Goal: Use online tool/utility: Utilize a website feature to perform a specific function

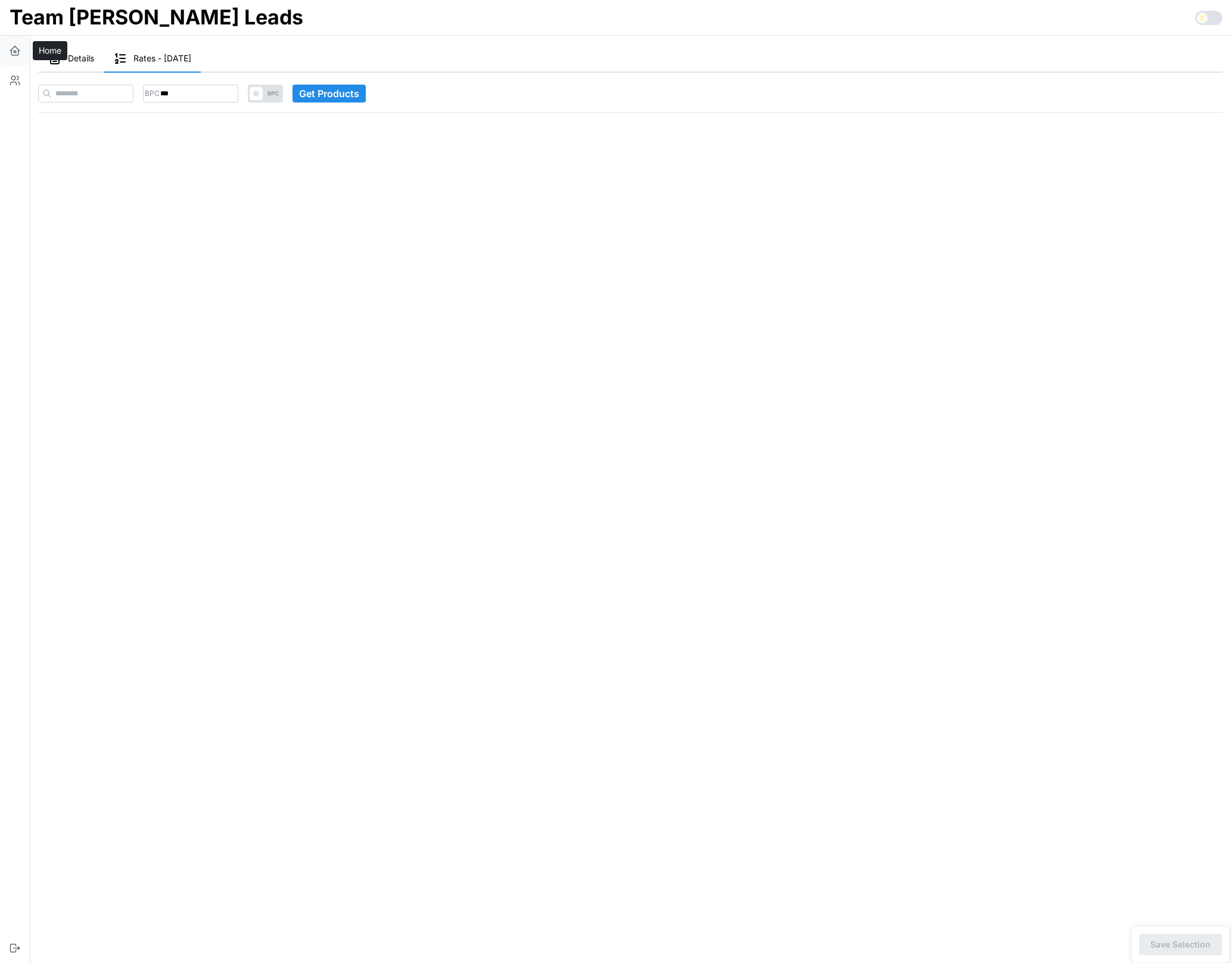
click at [13, 48] on icon "button" at bounding box center [15, 51] width 12 height 12
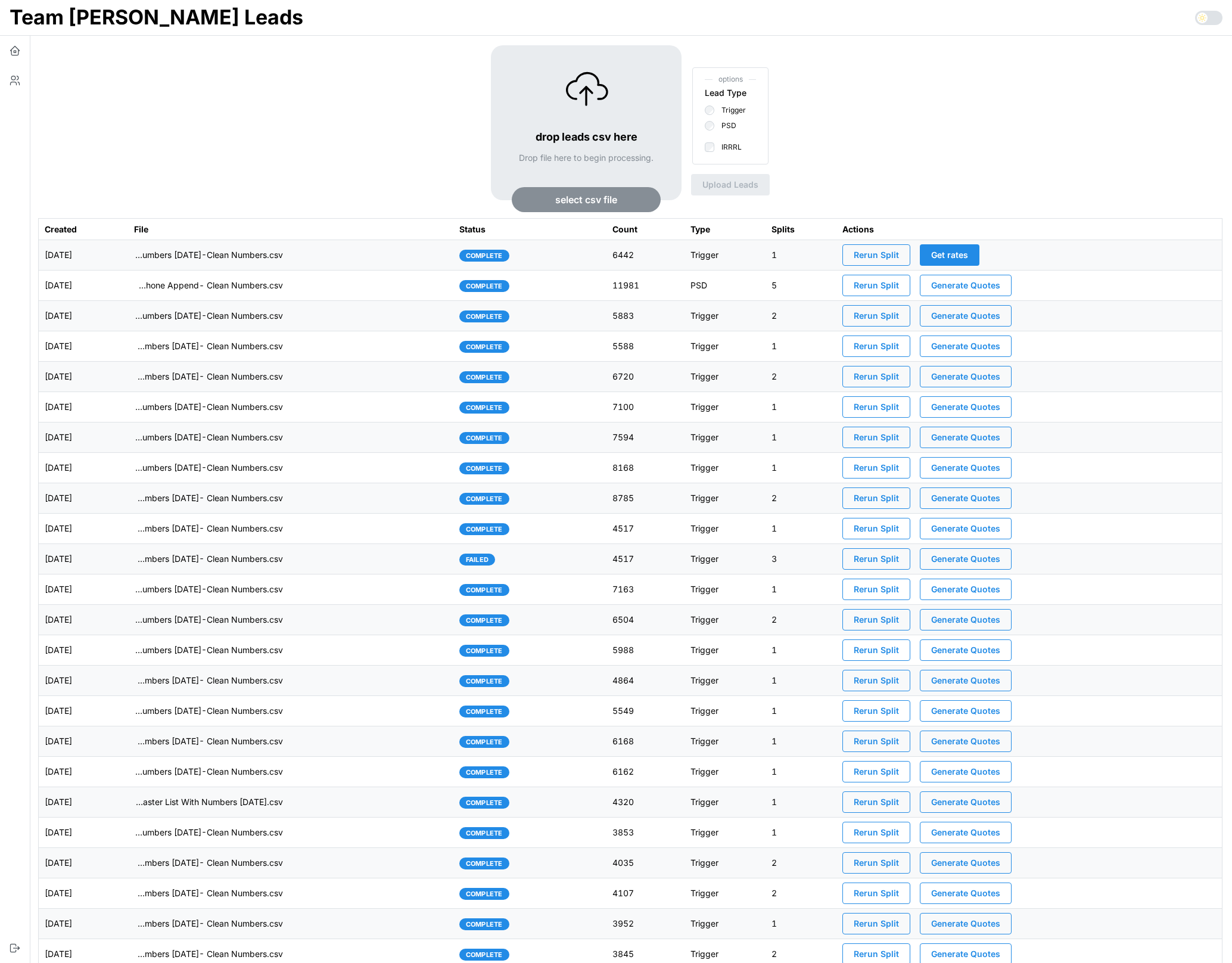
click at [358, 290] on td "imports/[PERSON_NAME]/1755554868013-VA IRRRL Leads Master List [DATE]- Cell Pho…" at bounding box center [291, 285] width 325 height 31
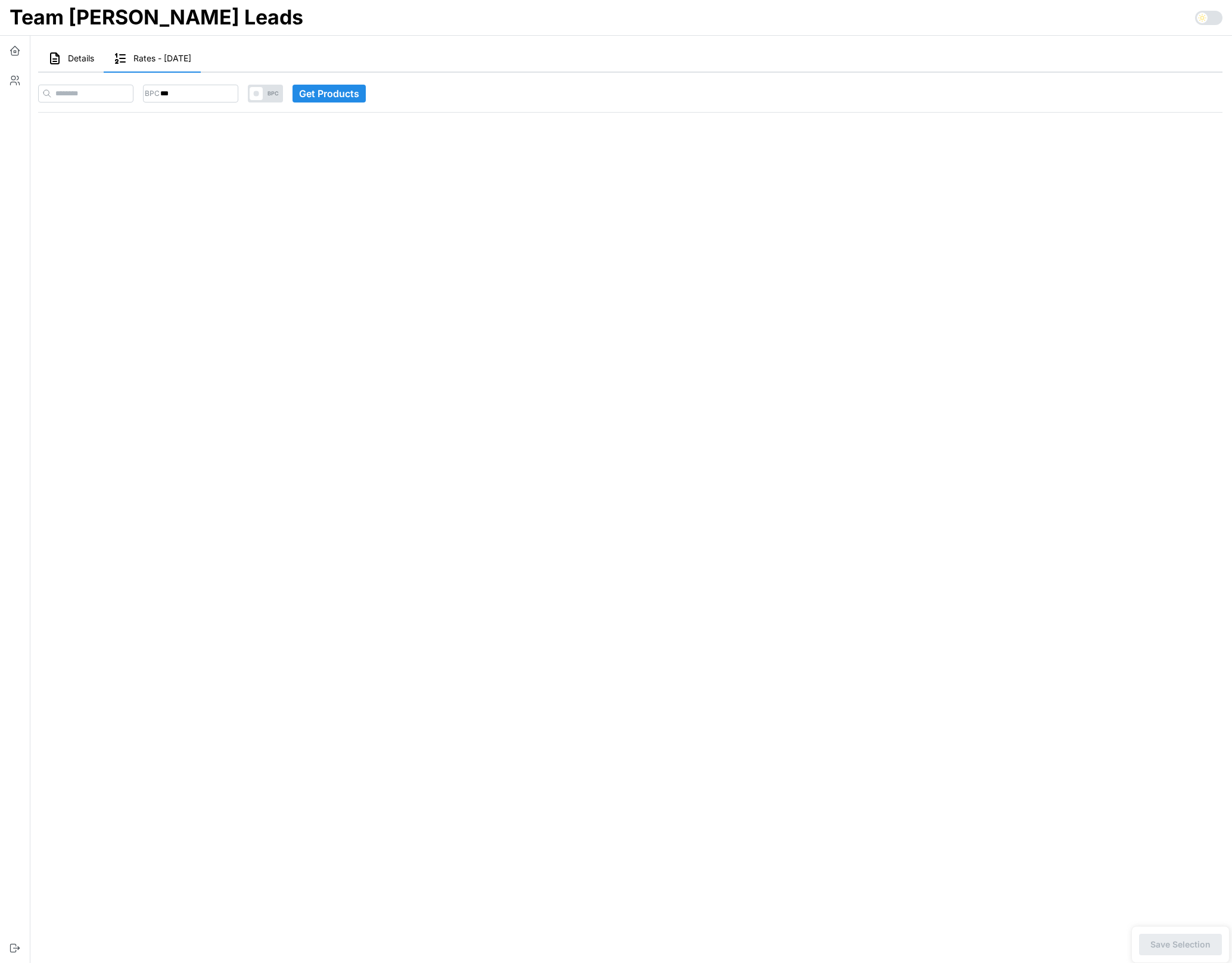
type input "***"
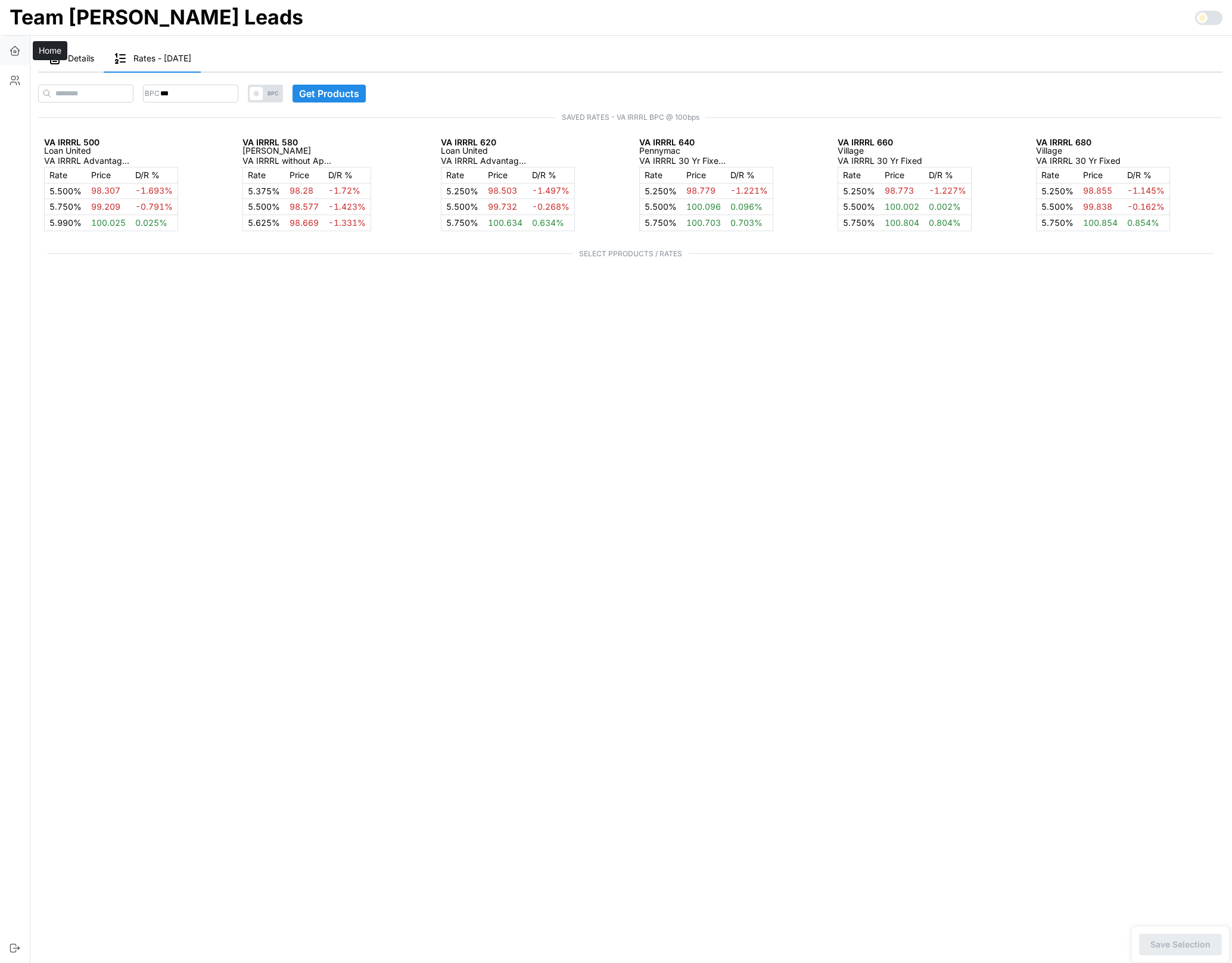
click at [12, 49] on icon "button" at bounding box center [15, 51] width 12 height 12
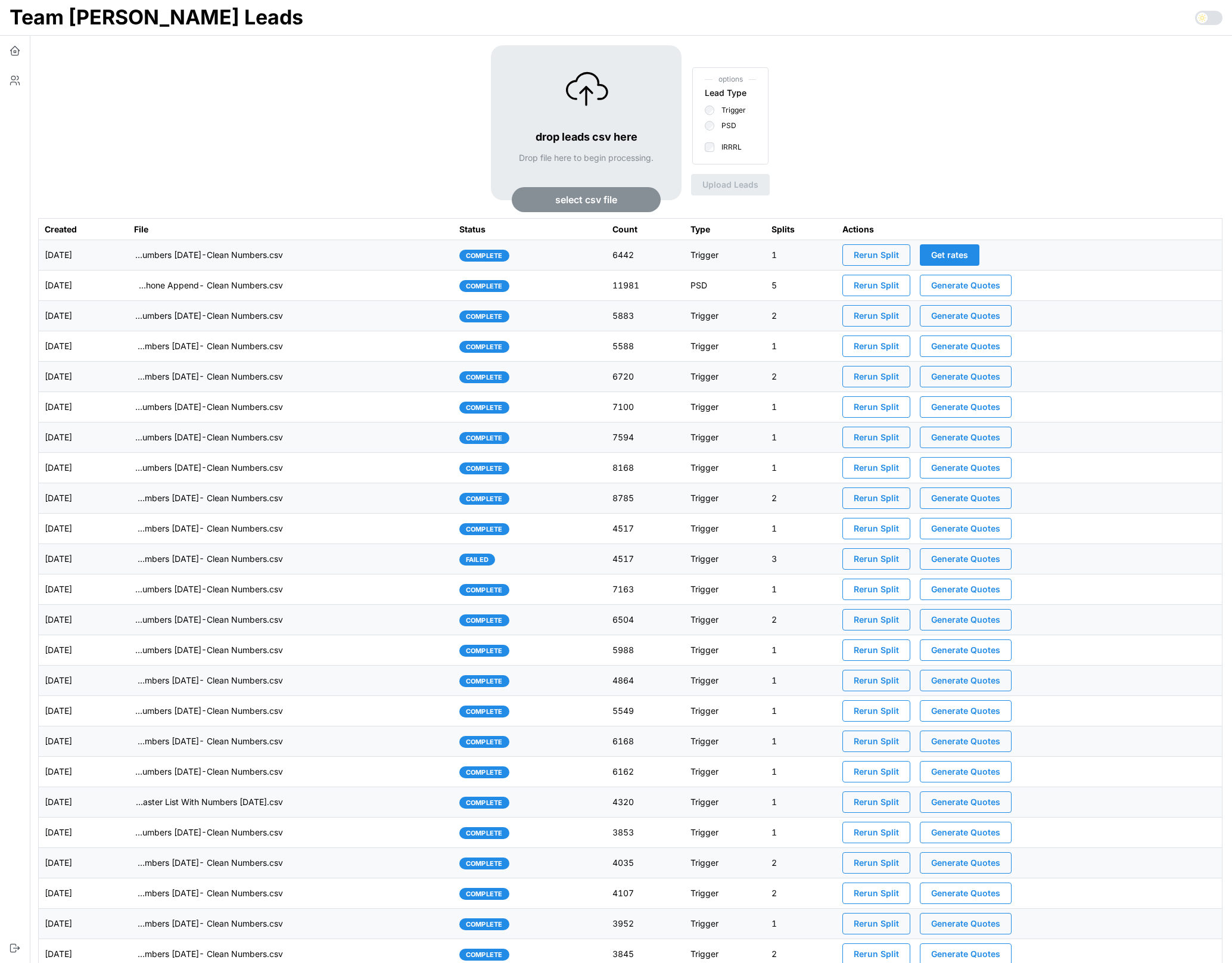
click at [148, 151] on div "drop leads csv here Drop file here to begin processing. select csv file options…" at bounding box center [630, 132] width 1185 height 173
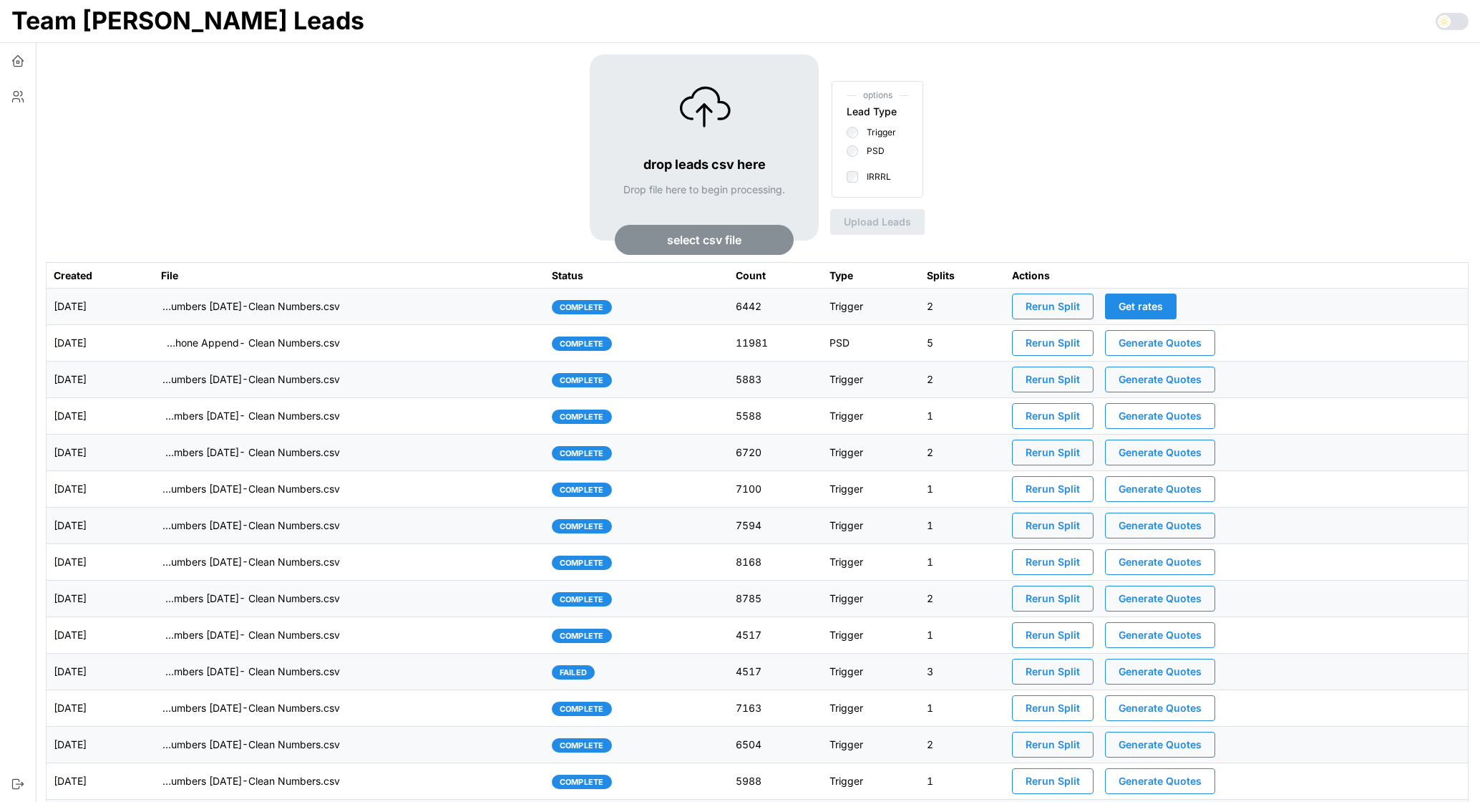
click at [487, 307] on td "imports/[PERSON_NAME]/1755617281068-TU Master List With Numbers [DATE]-Clean Nu…" at bounding box center [349, 306] width 391 height 37
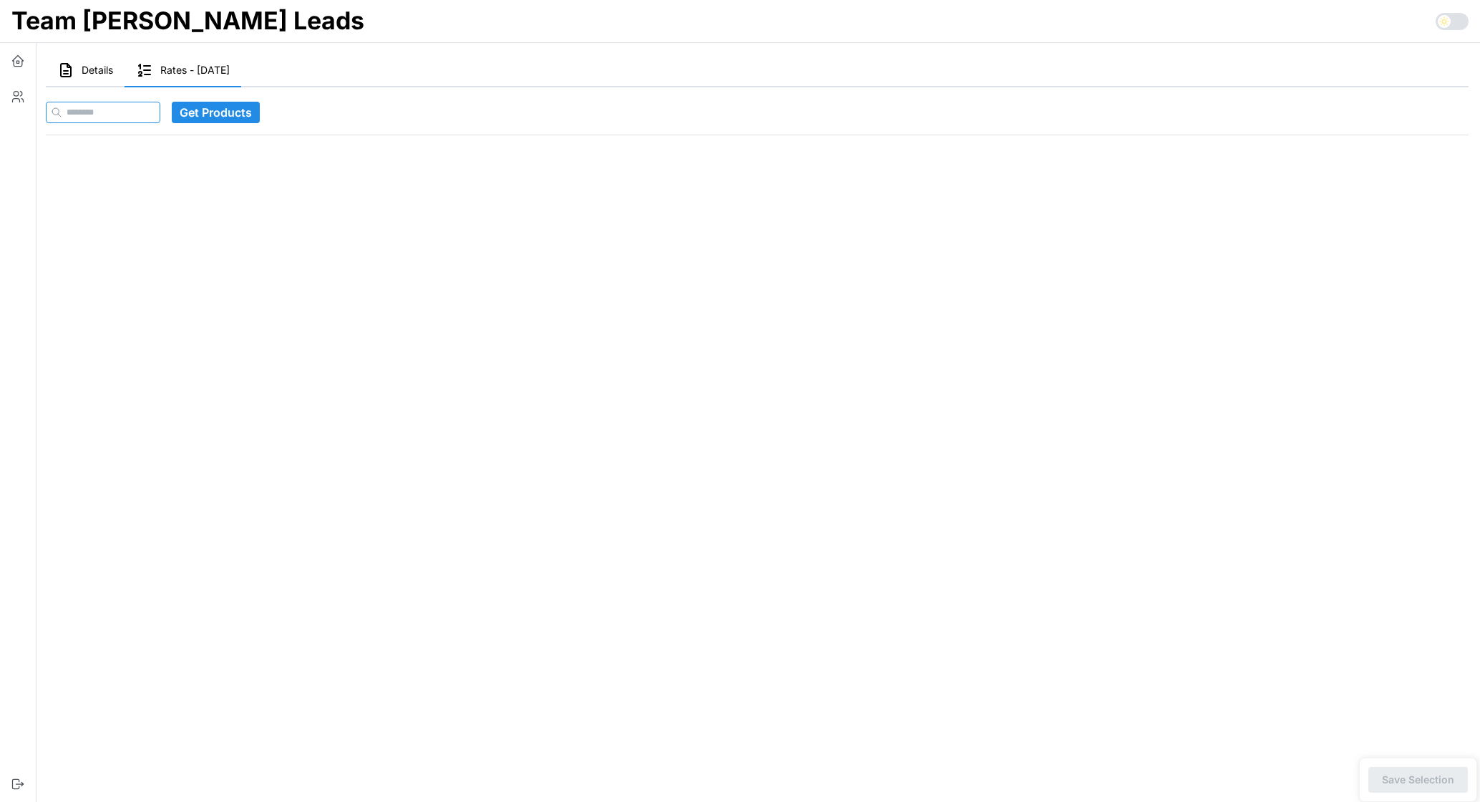
click at [122, 117] on input at bounding box center [103, 112] width 115 height 21
paste input "**********"
type input "**********"
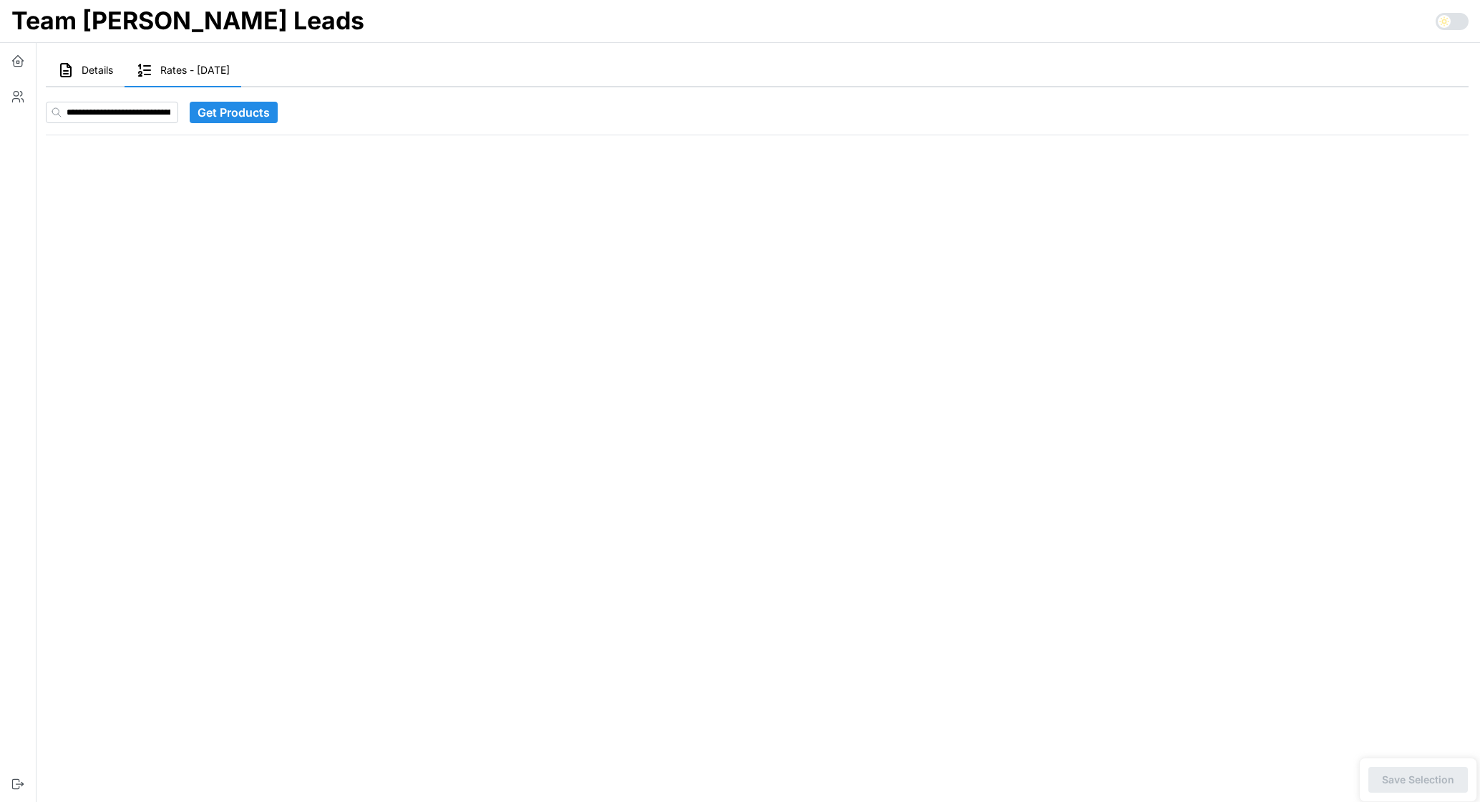
click at [236, 113] on span "Get Products" at bounding box center [234, 112] width 72 height 20
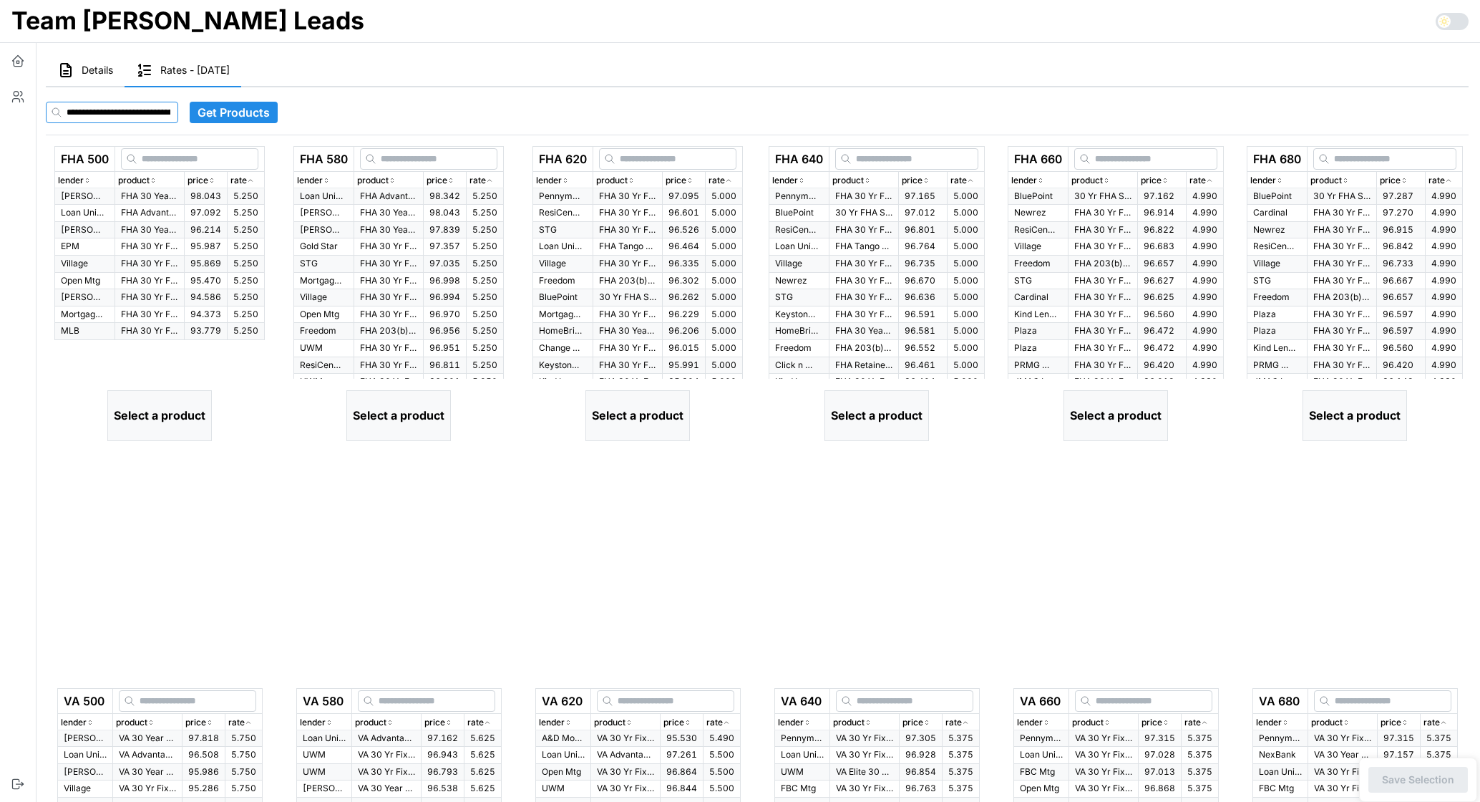
click at [135, 109] on input at bounding box center [112, 112] width 132 height 21
click at [233, 113] on span "Get Products" at bounding box center [234, 112] width 72 height 20
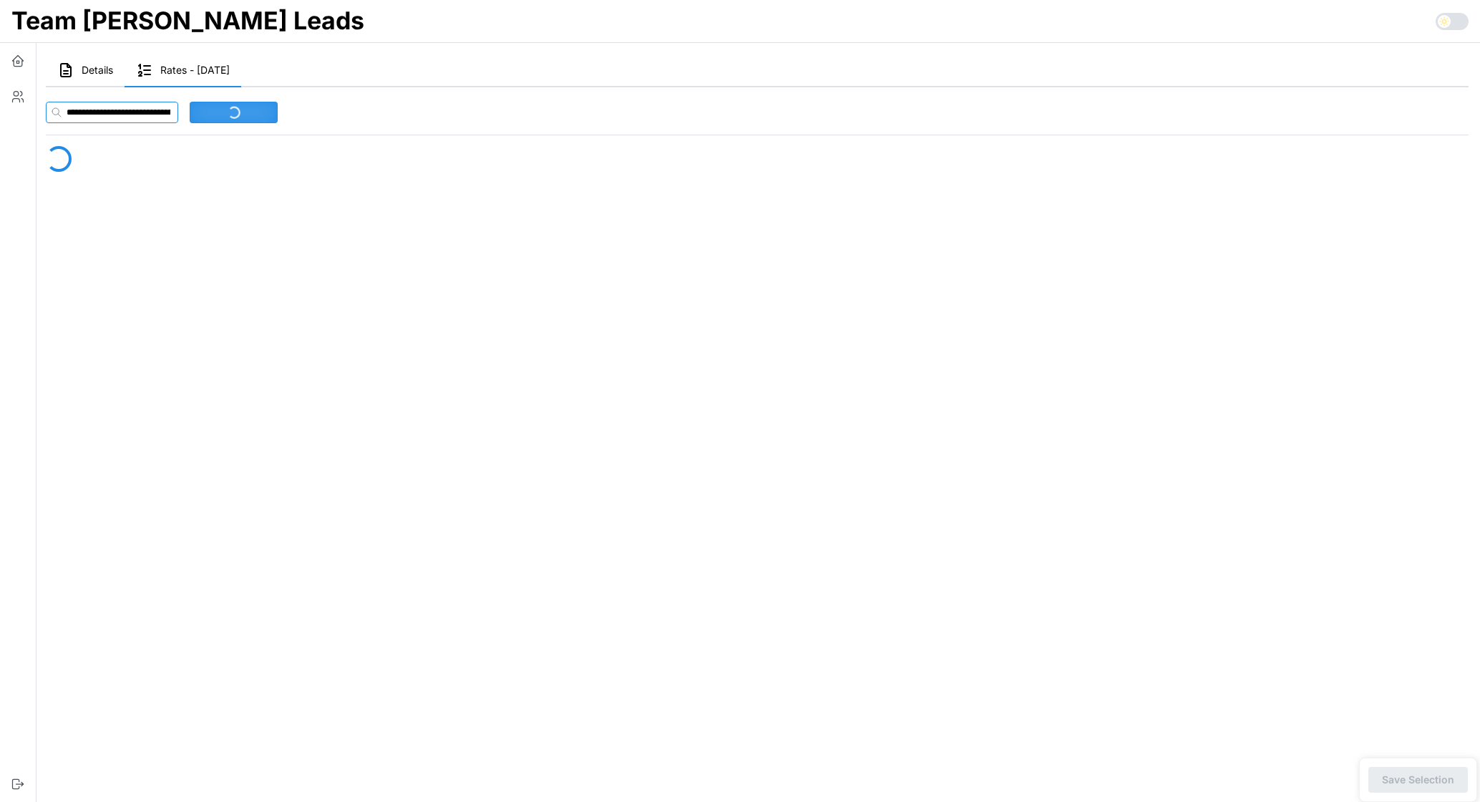
click at [110, 114] on input at bounding box center [112, 112] width 132 height 21
drag, startPoint x: 0, startPoint y: 0, endPoint x: 110, endPoint y: 115, distance: 158.5
click at [110, 115] on input at bounding box center [103, 112] width 115 height 21
paste input "**********"
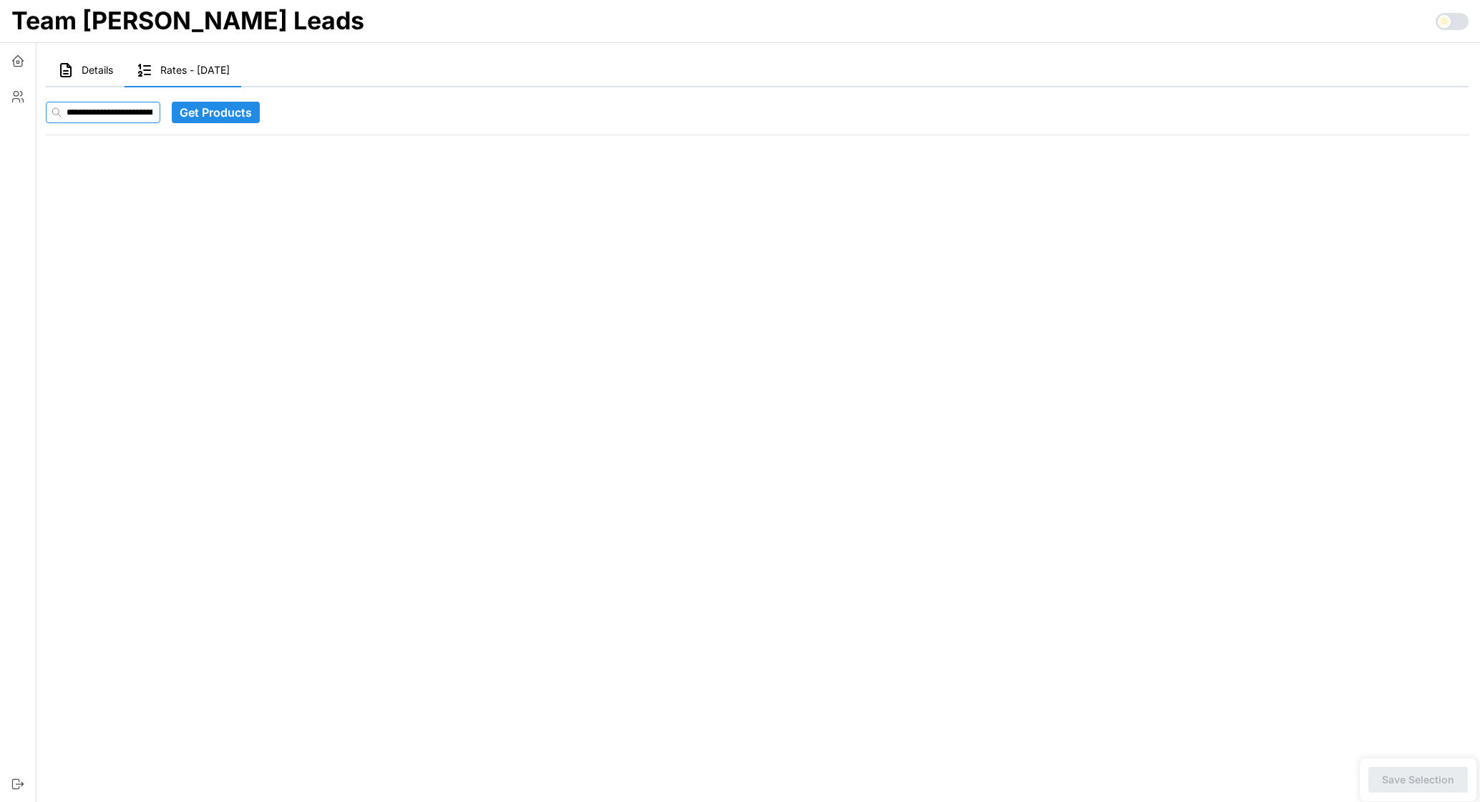
scroll to position [0, 6635]
type input "**********"
click at [233, 115] on span "Get Products" at bounding box center [234, 112] width 72 height 20
click at [120, 106] on input at bounding box center [112, 112] width 132 height 21
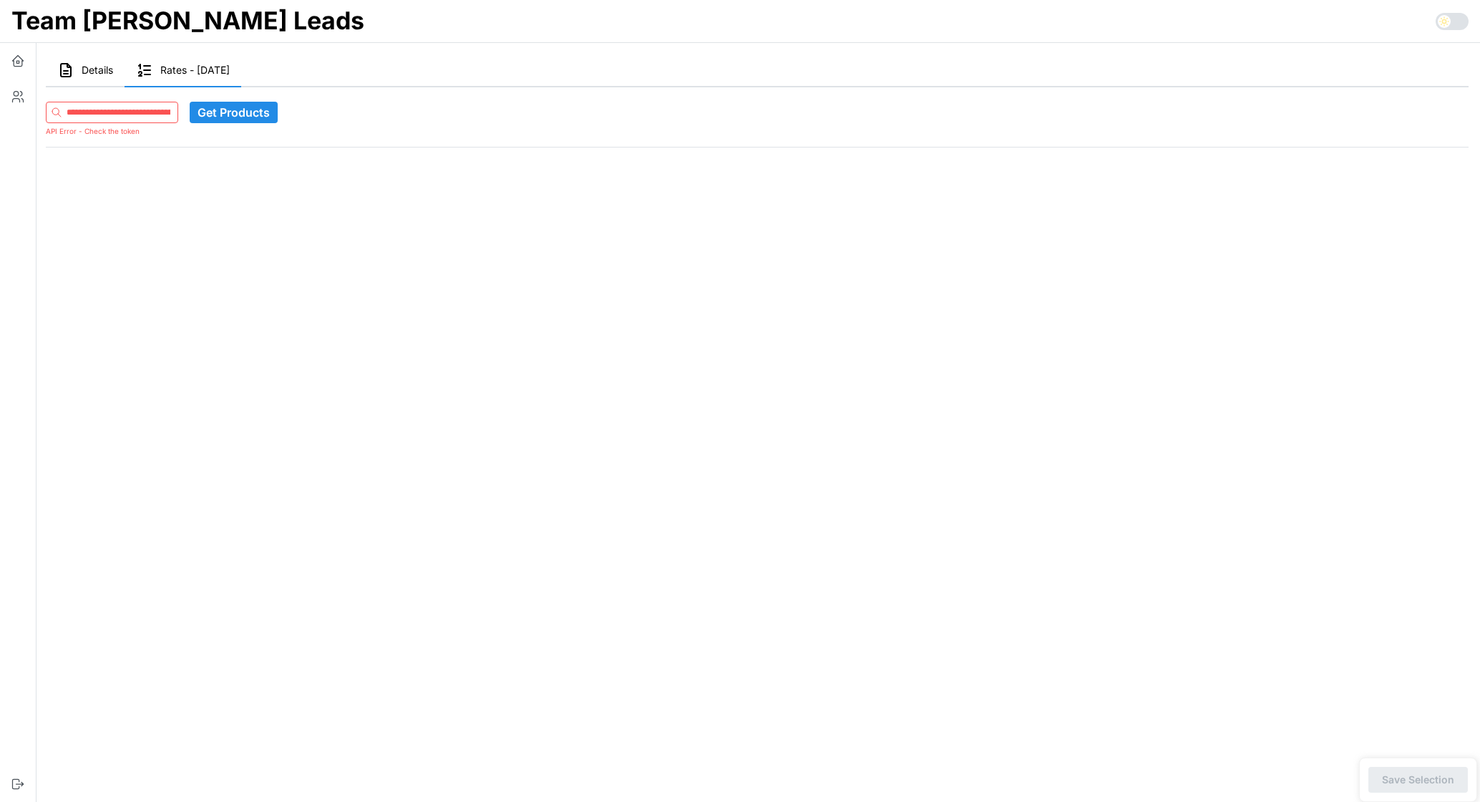
paste input
click at [124, 111] on input "*******" at bounding box center [112, 112] width 132 height 21
paste input "**********"
type input "**********"
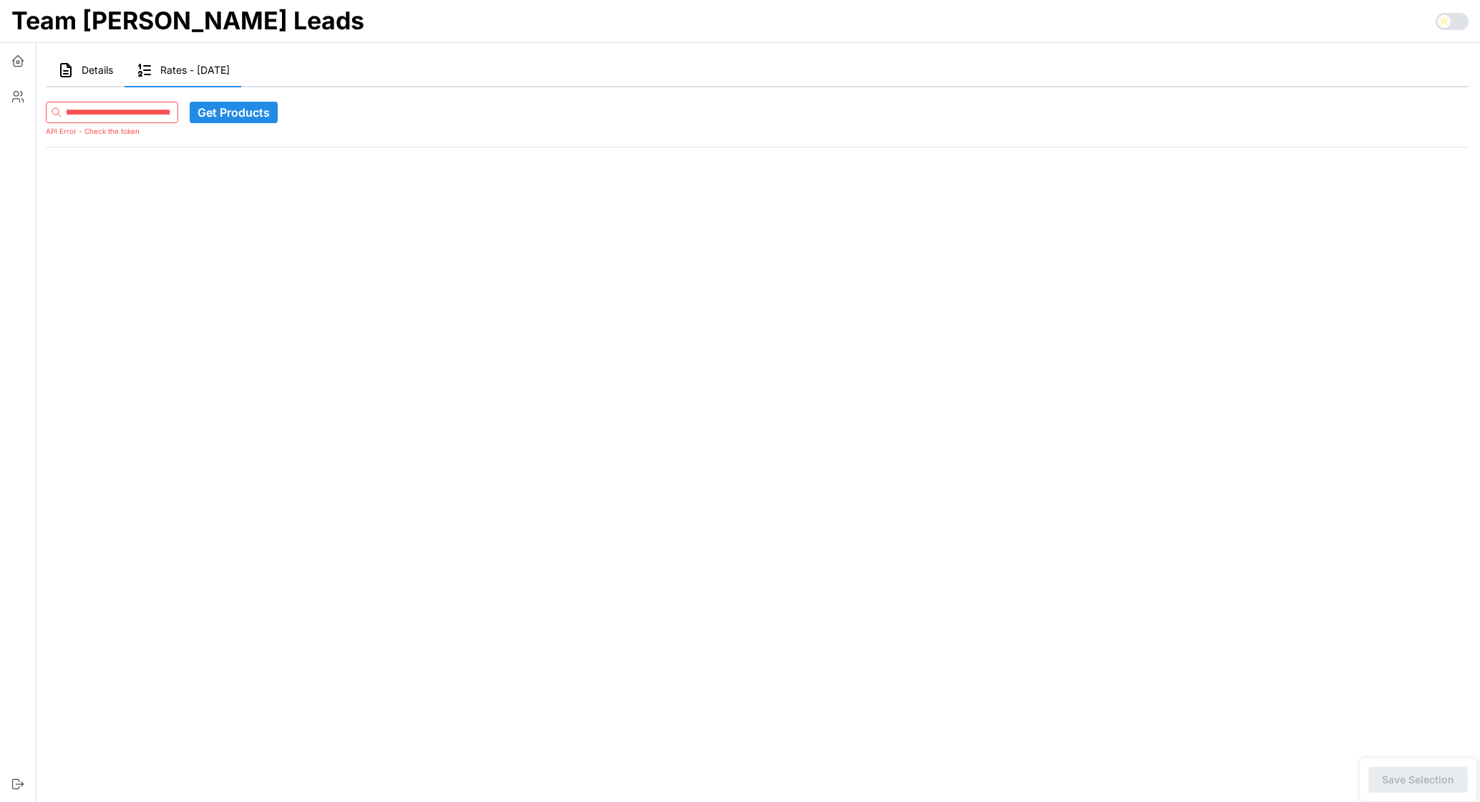
scroll to position [0, 0]
click at [231, 105] on span "Get Products" at bounding box center [234, 112] width 72 height 20
click at [229, 112] on span "Get Products" at bounding box center [234, 112] width 72 height 20
click at [772, 89] on div "API Error - Check the token Get Products" at bounding box center [757, 117] width 1435 height 71
click at [247, 110] on span "Get Products" at bounding box center [234, 112] width 72 height 20
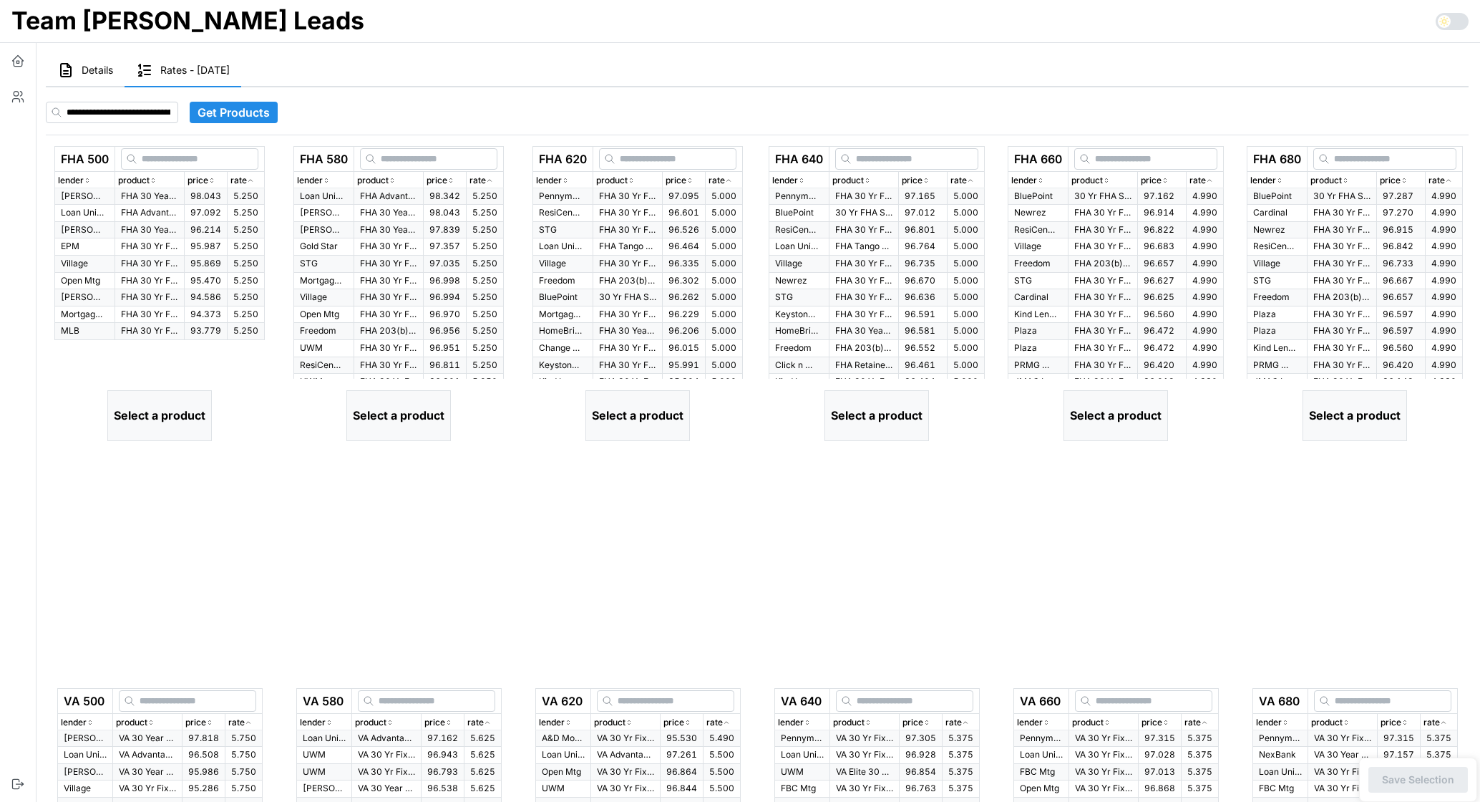
click at [250, 113] on span "Get Products" at bounding box center [234, 112] width 72 height 20
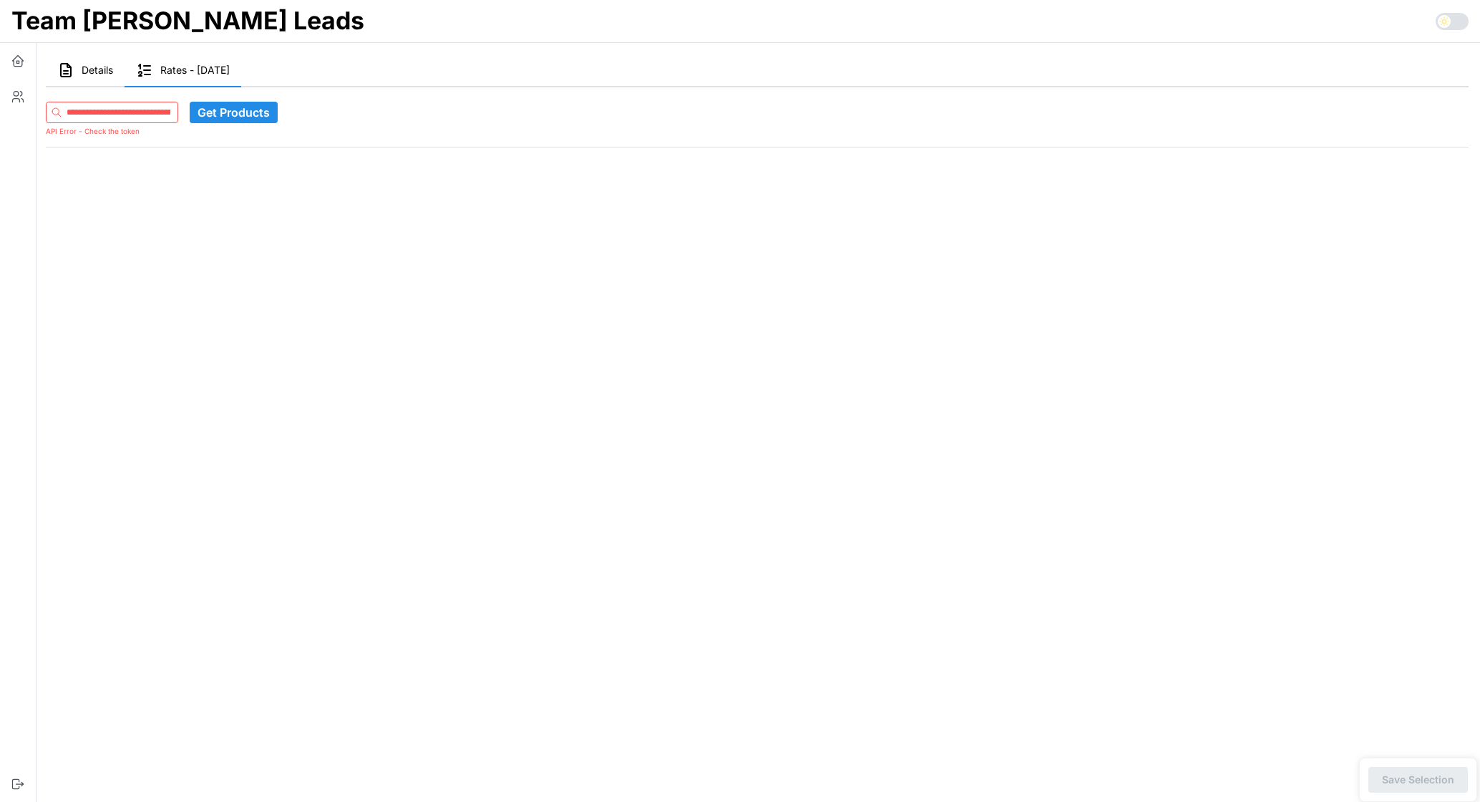
click at [240, 111] on span "Get Products" at bounding box center [234, 112] width 72 height 20
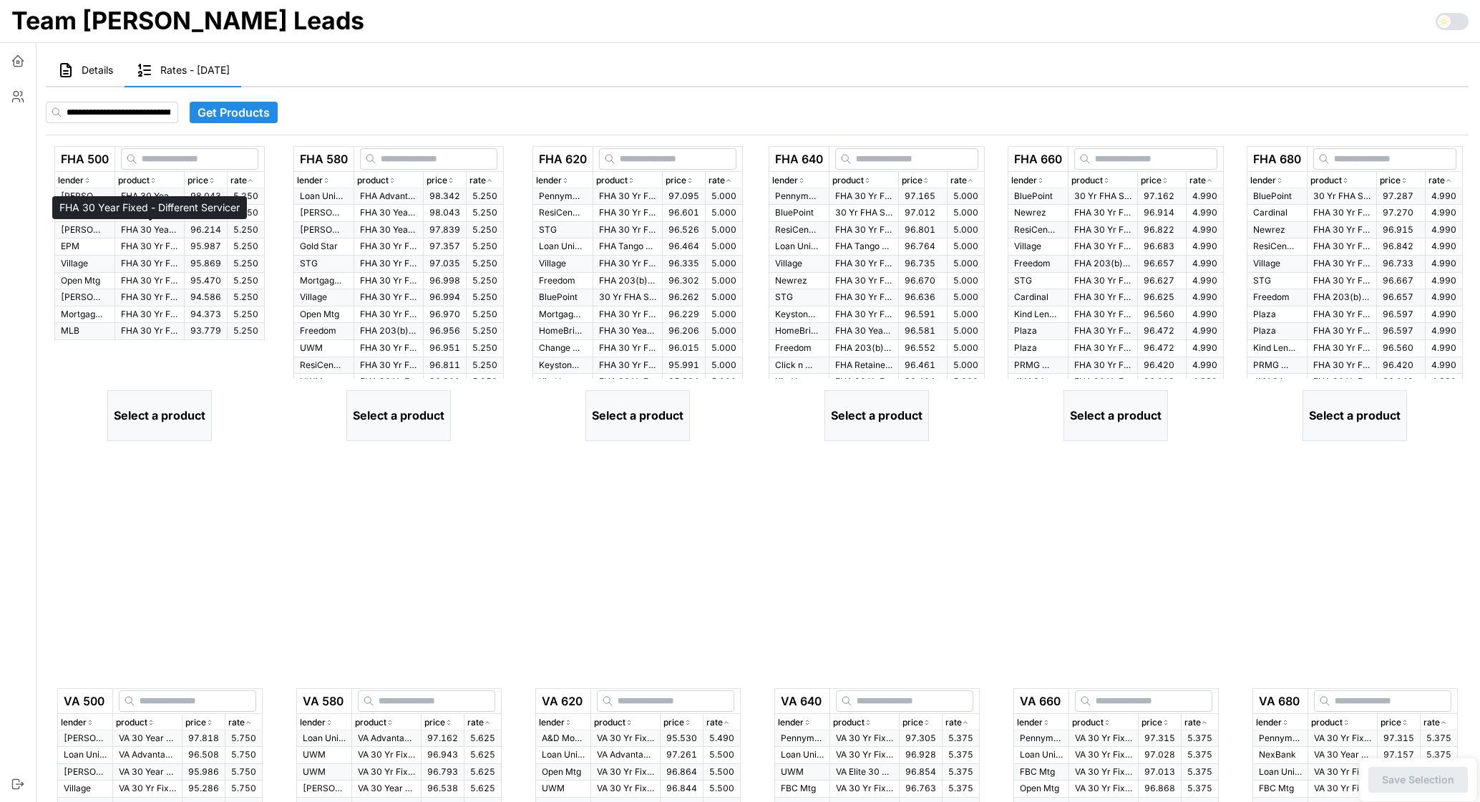
click at [147, 224] on p "FHA 30 Year Fixed - Different Servicer" at bounding box center [149, 230] width 57 height 12
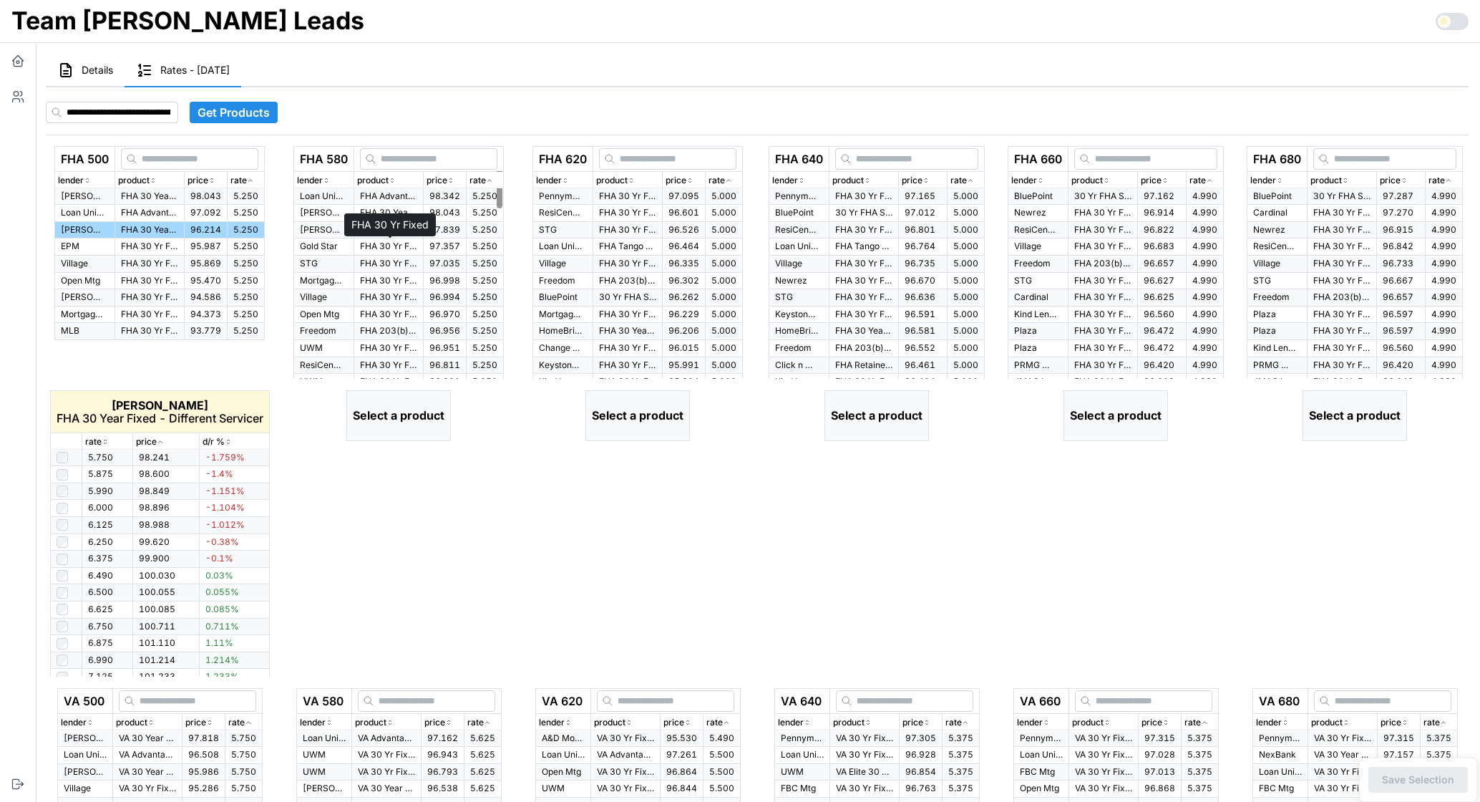
click at [382, 244] on p "FHA 30 Yr Fixed" at bounding box center [388, 247] width 57 height 12
click at [629, 198] on p "FHA 30 Yr Fixed > $500K" at bounding box center [627, 196] width 57 height 12
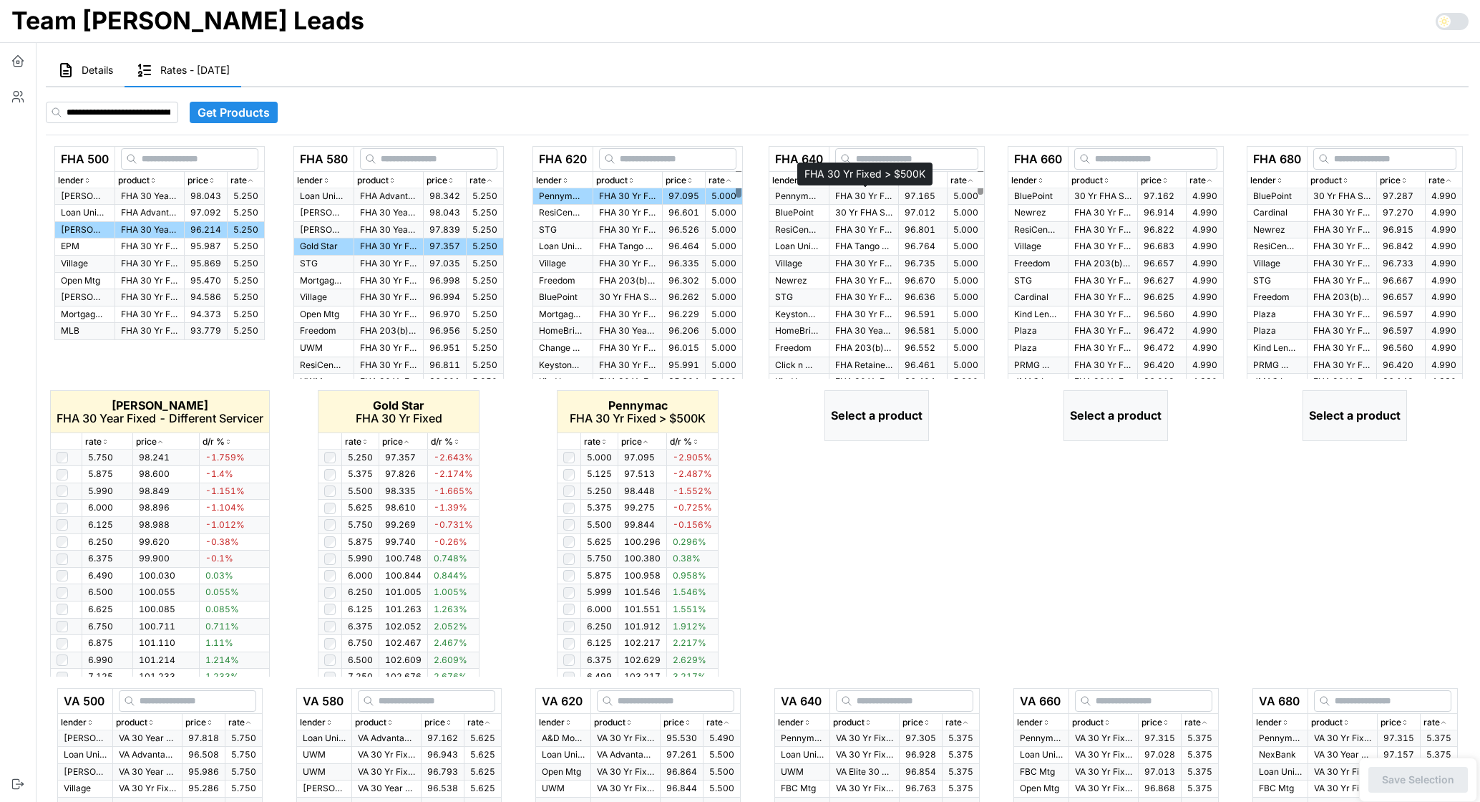
click at [880, 198] on p "FHA 30 Yr Fixed > $500K" at bounding box center [863, 196] width 57 height 12
click at [1115, 192] on p "30 Yr FHA Standard" at bounding box center [1103, 196] width 57 height 12
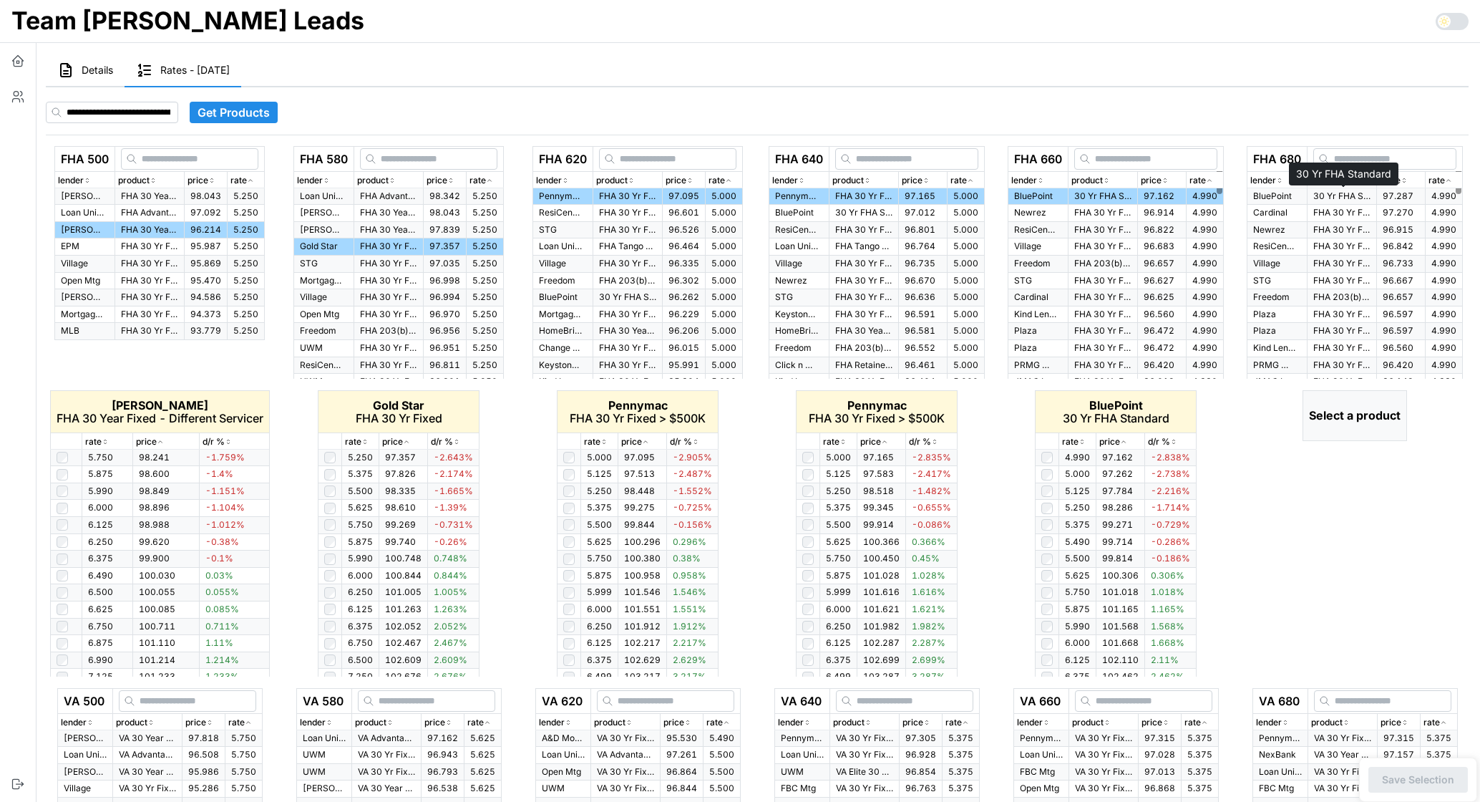
click at [1321, 198] on p "30 Yr FHA Standard" at bounding box center [1342, 196] width 57 height 12
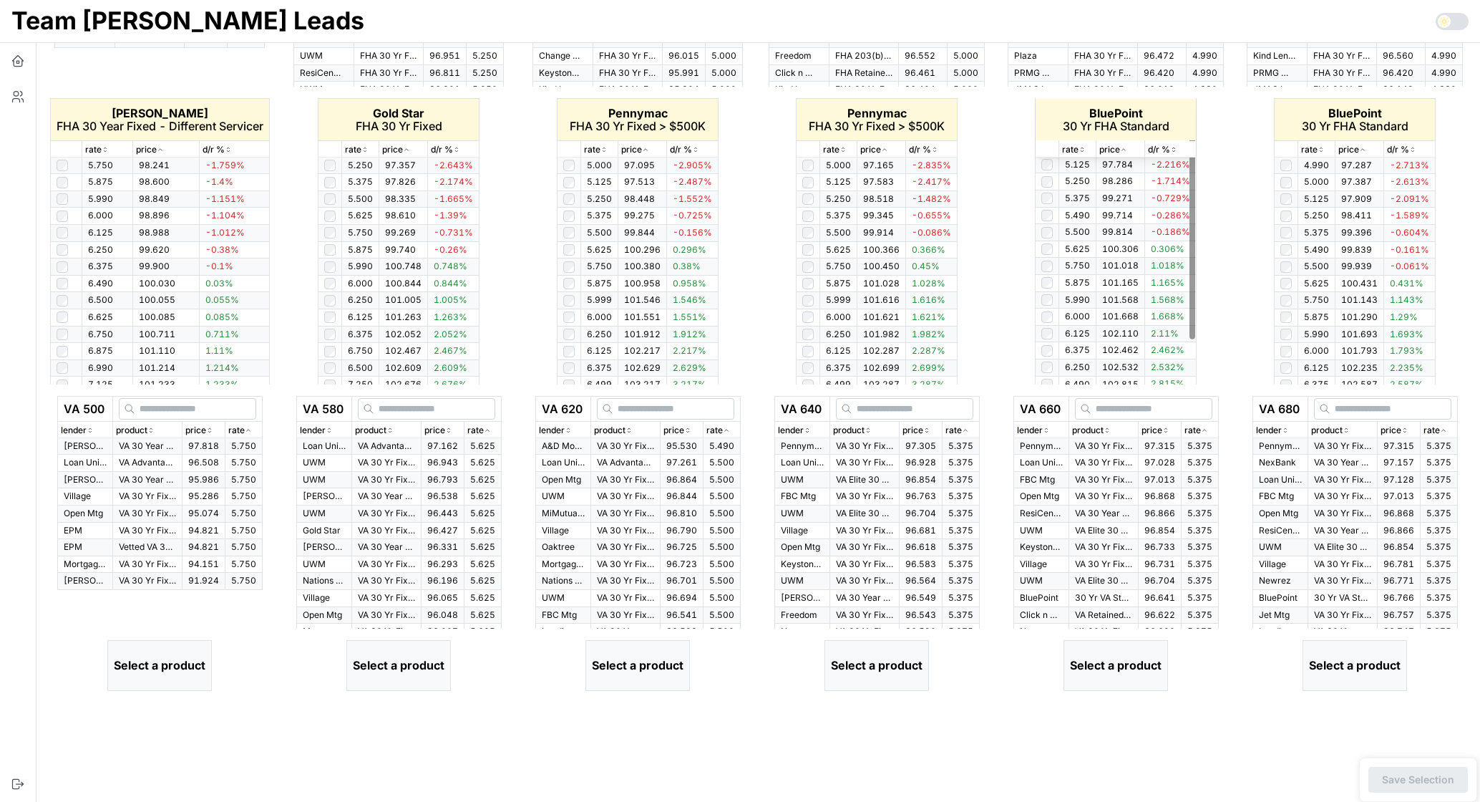
scroll to position [440, 0]
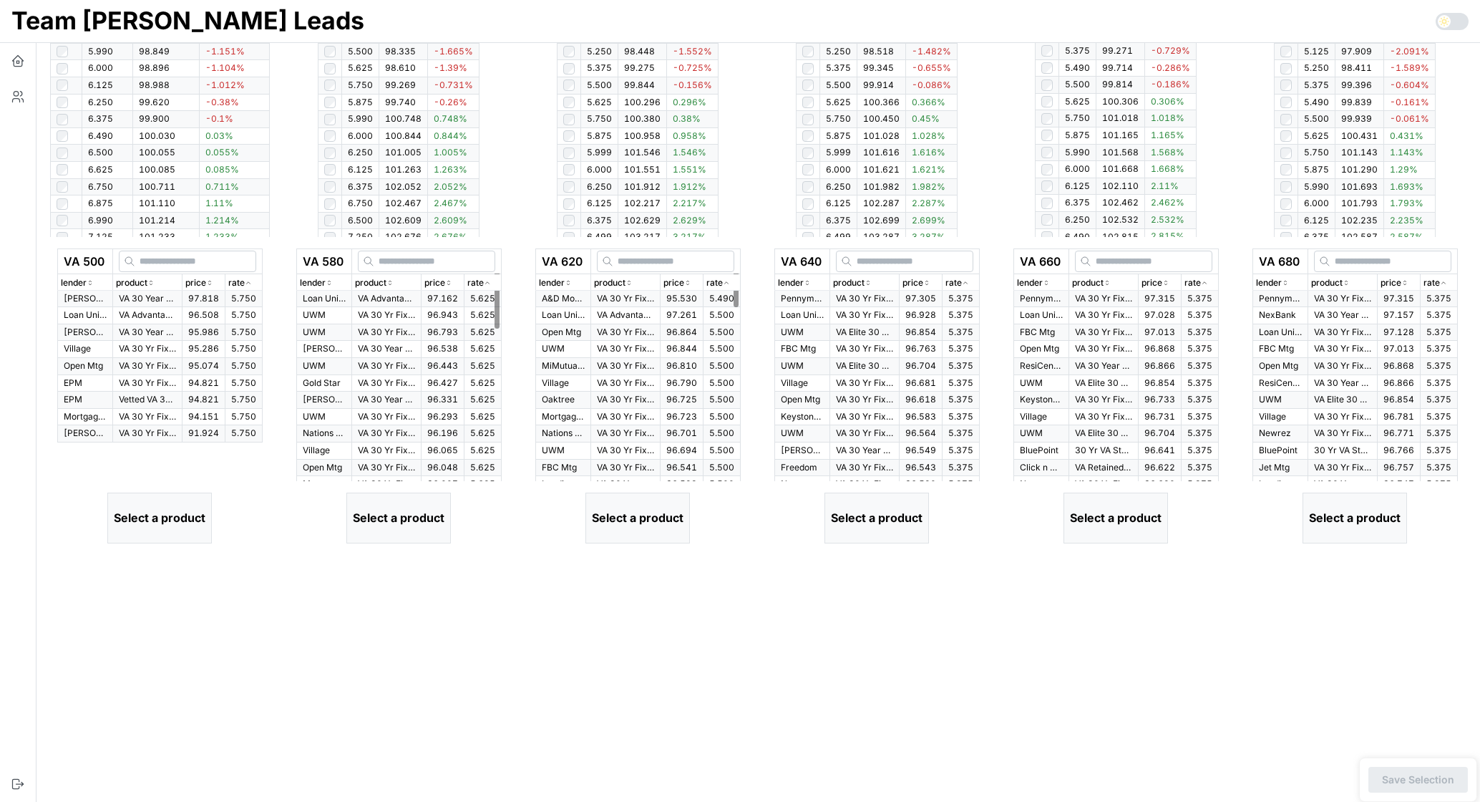
click at [147, 307] on td "VA Advantage 30 Yr Fixed" at bounding box center [146, 315] width 69 height 17
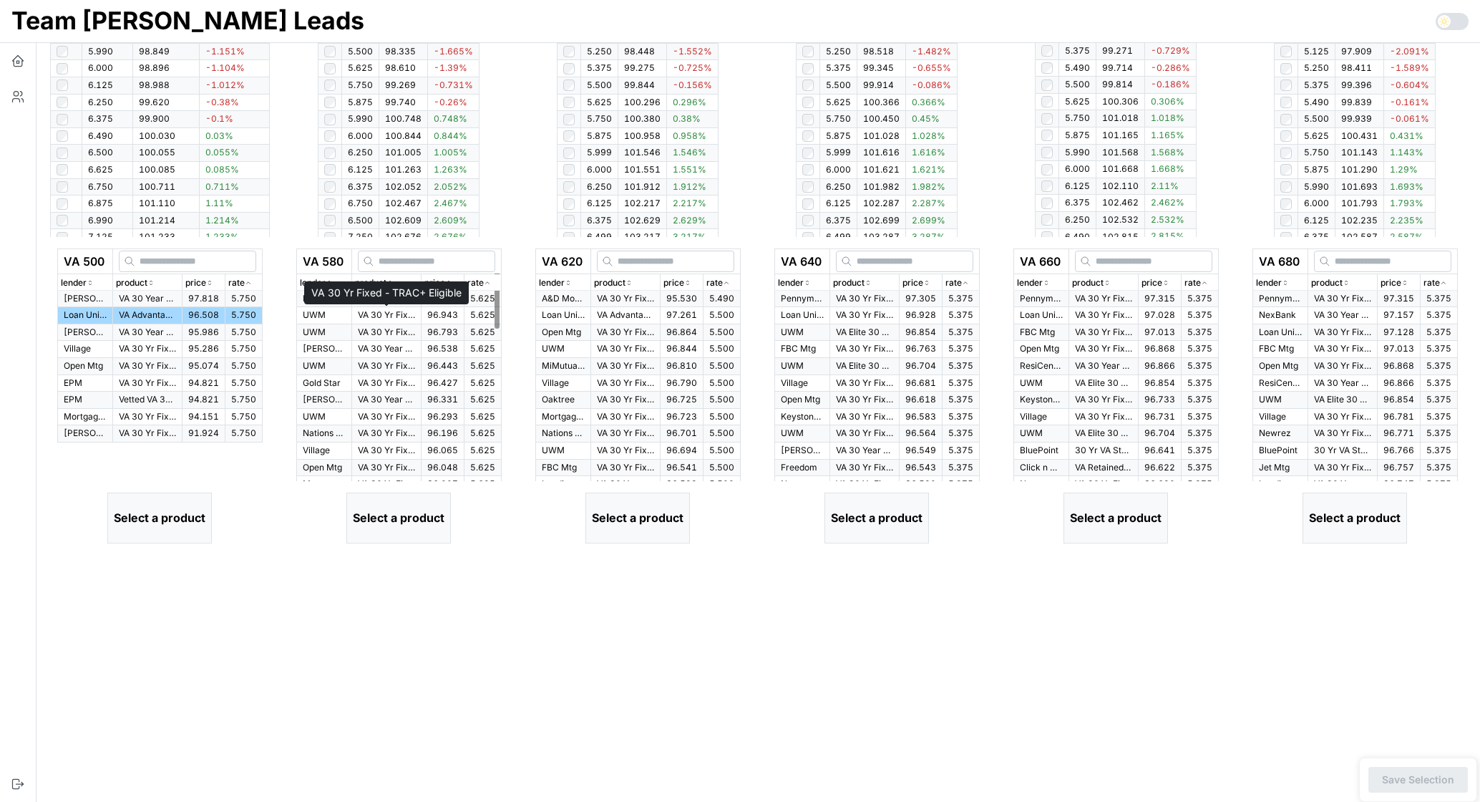
click at [392, 311] on p "VA 30 Yr Fixed - TRAC+ Eligible" at bounding box center [386, 315] width 57 height 12
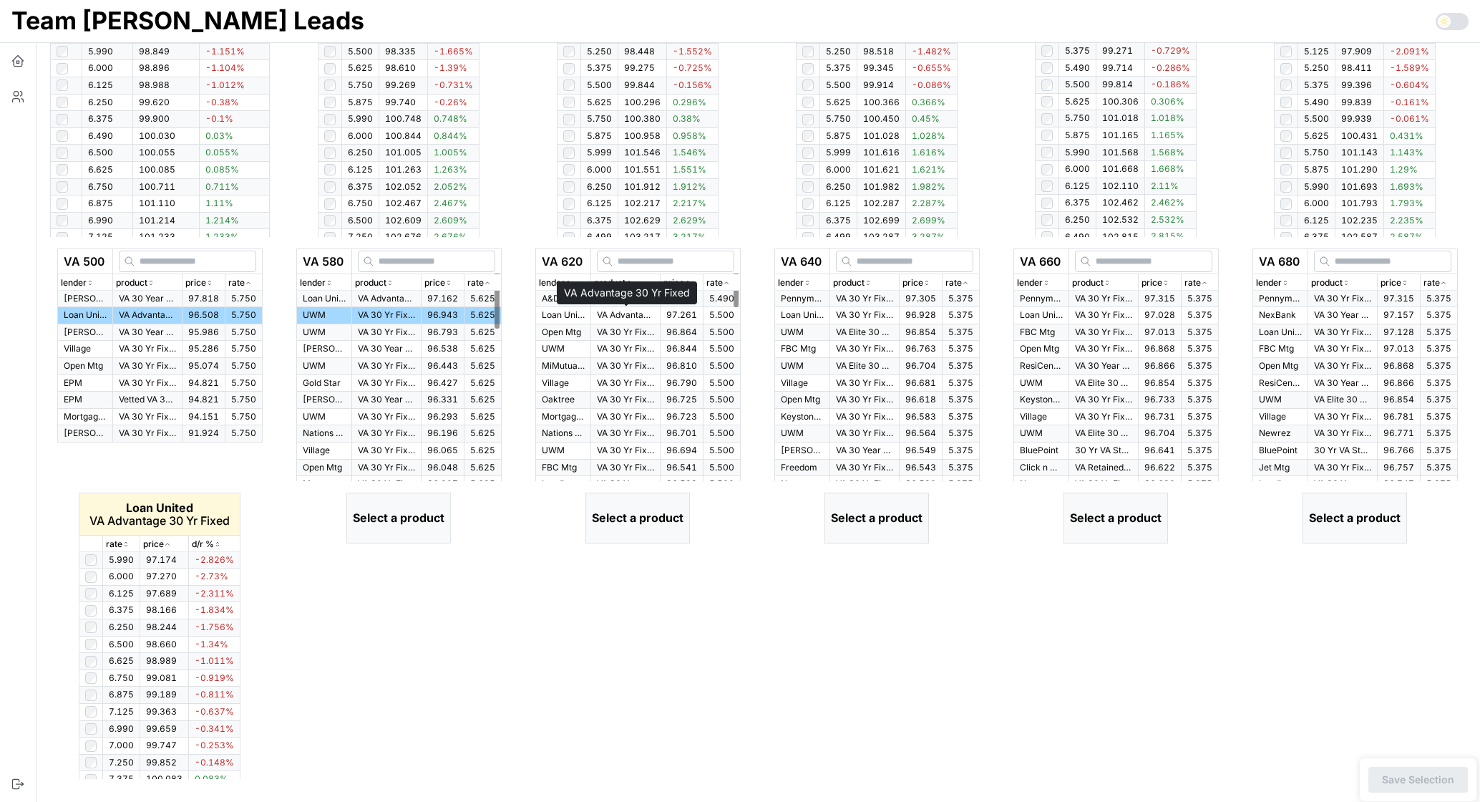
click at [632, 312] on p "VA Advantage 30 Yr Fixed" at bounding box center [625, 315] width 57 height 12
click at [868, 308] on td "VA 30 Yr Fixed" at bounding box center [864, 315] width 69 height 17
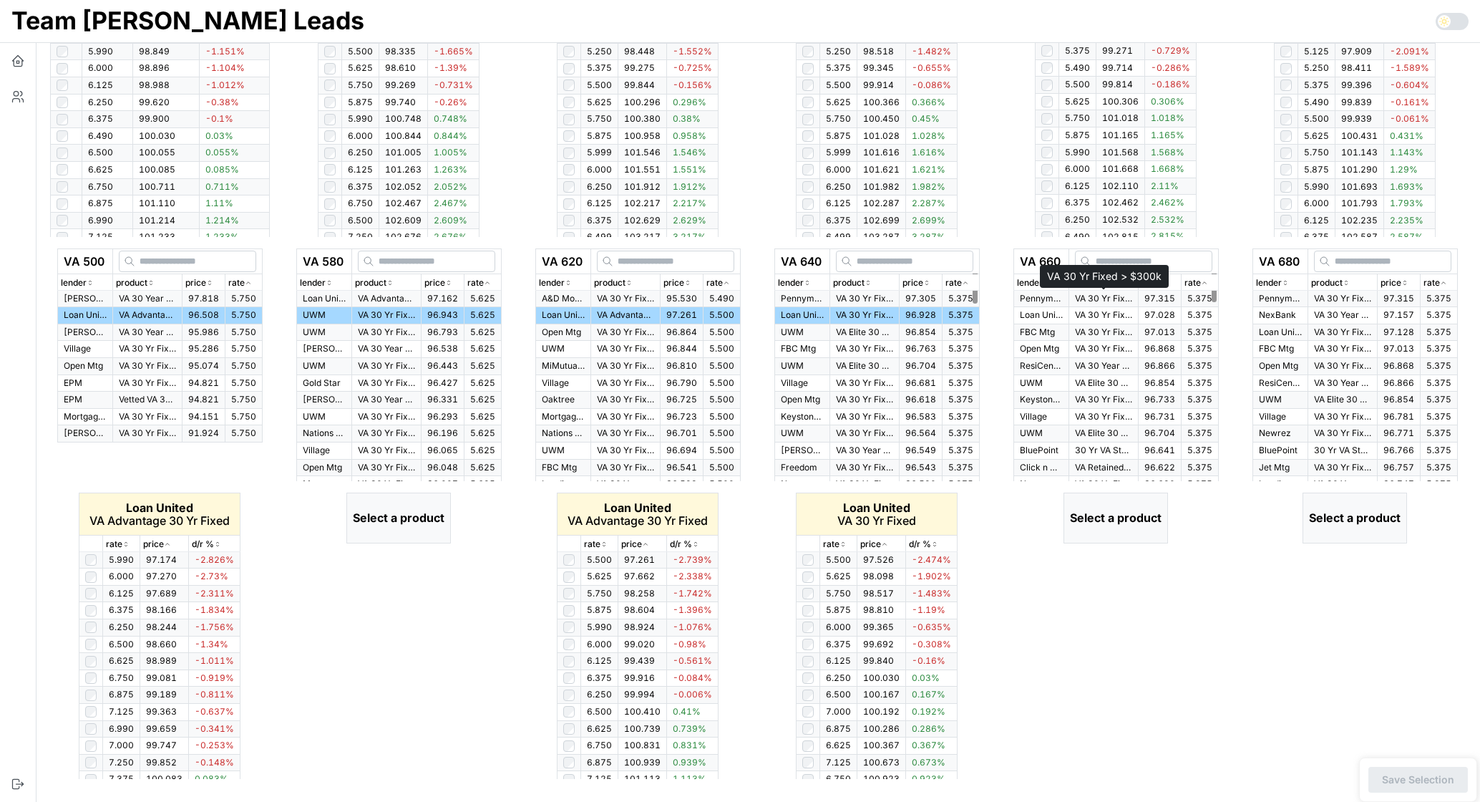
click at [1119, 294] on p "VA 30 Yr Fixed > $300k" at bounding box center [1103, 299] width 57 height 12
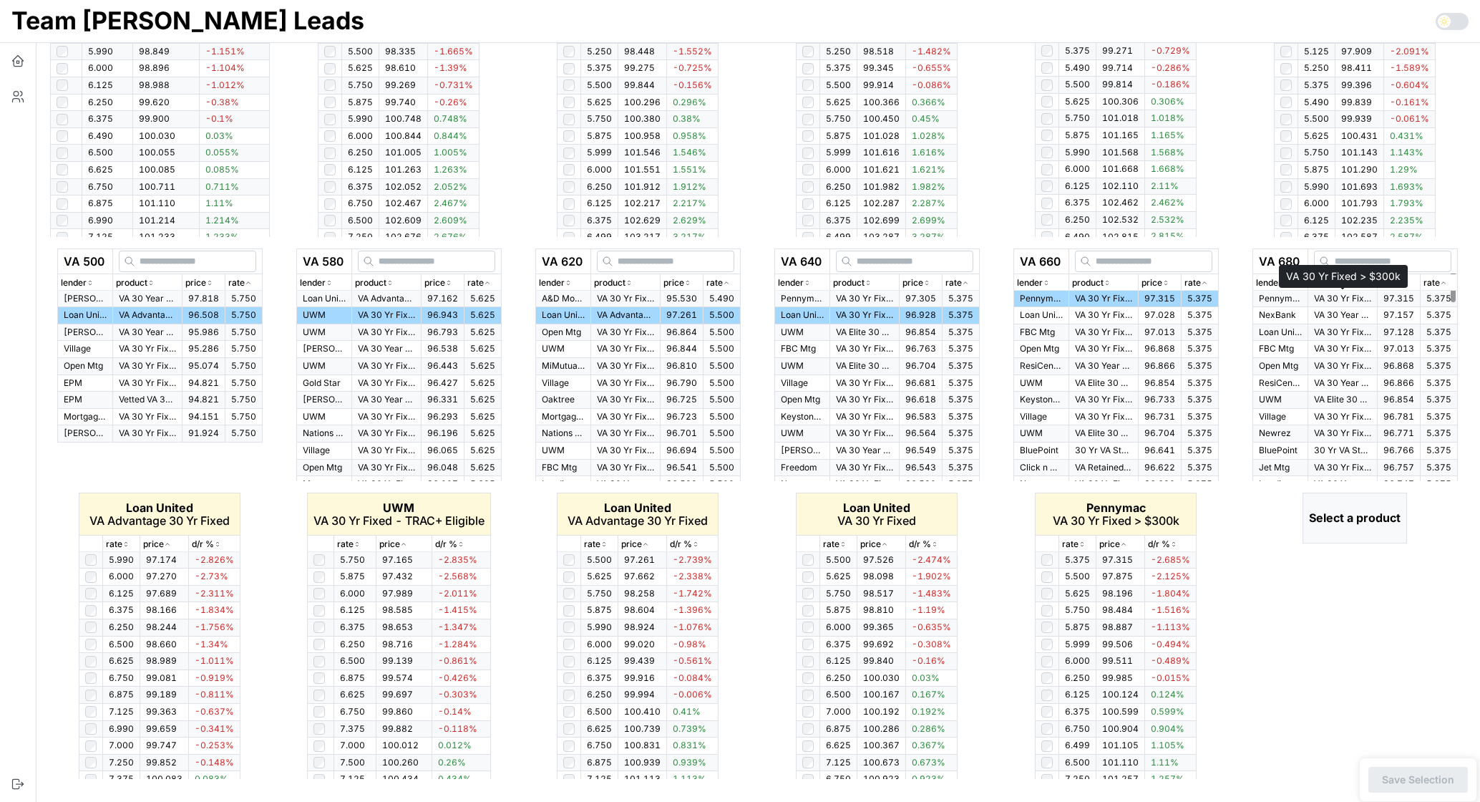
click at [1325, 293] on p "VA 30 Yr Fixed > $300k" at bounding box center [1342, 299] width 57 height 12
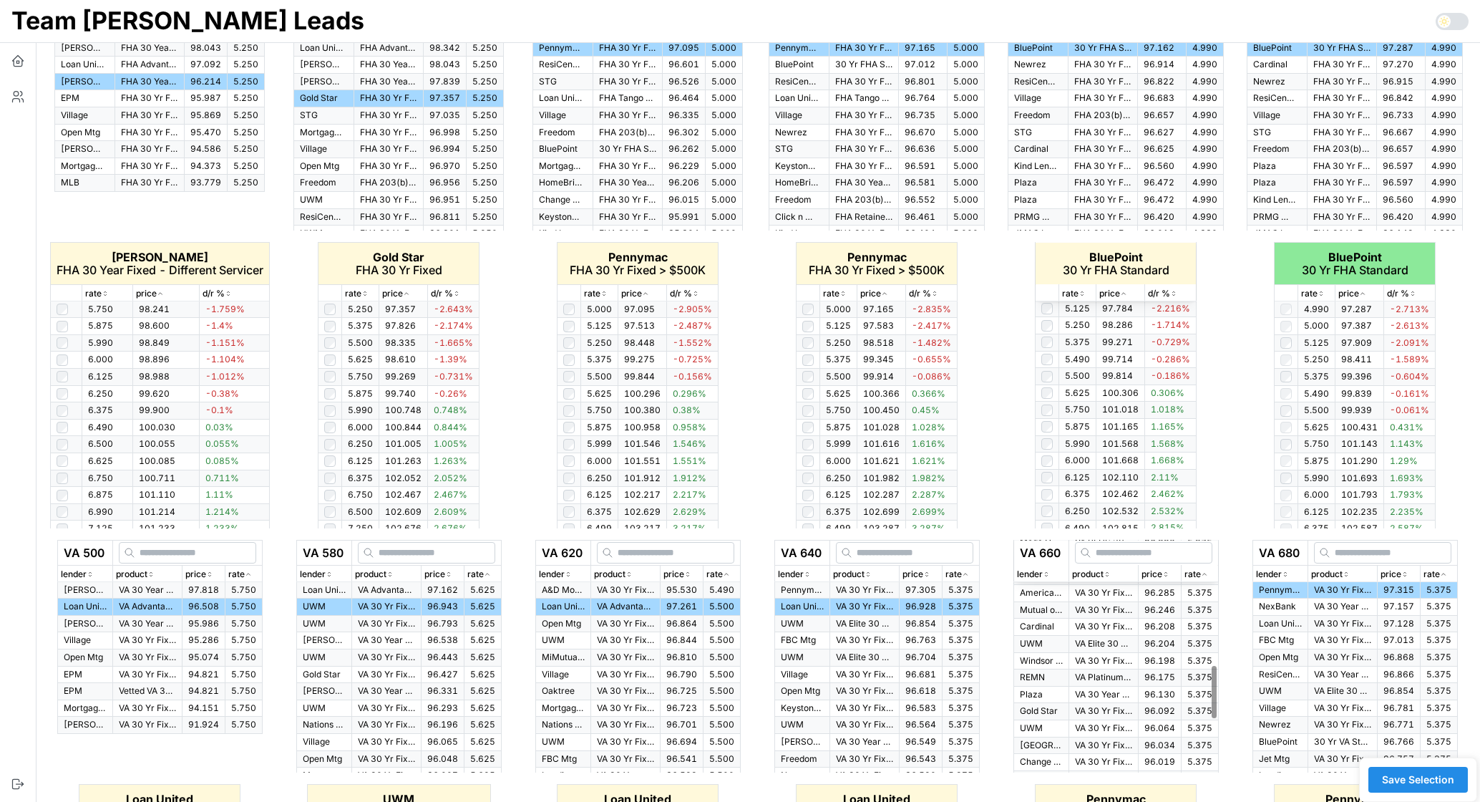
scroll to position [0, 0]
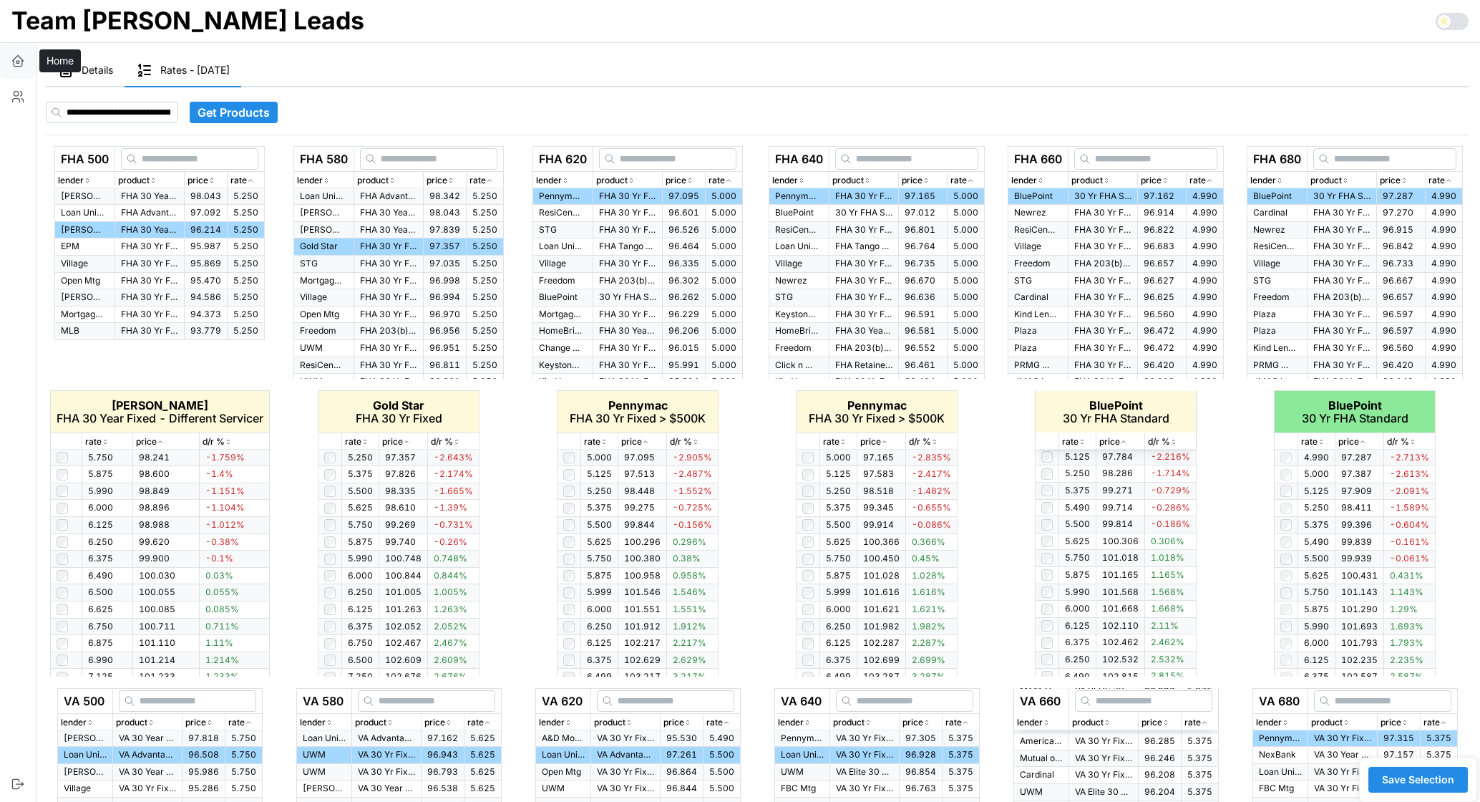
click at [17, 60] on icon "button" at bounding box center [18, 61] width 14 height 14
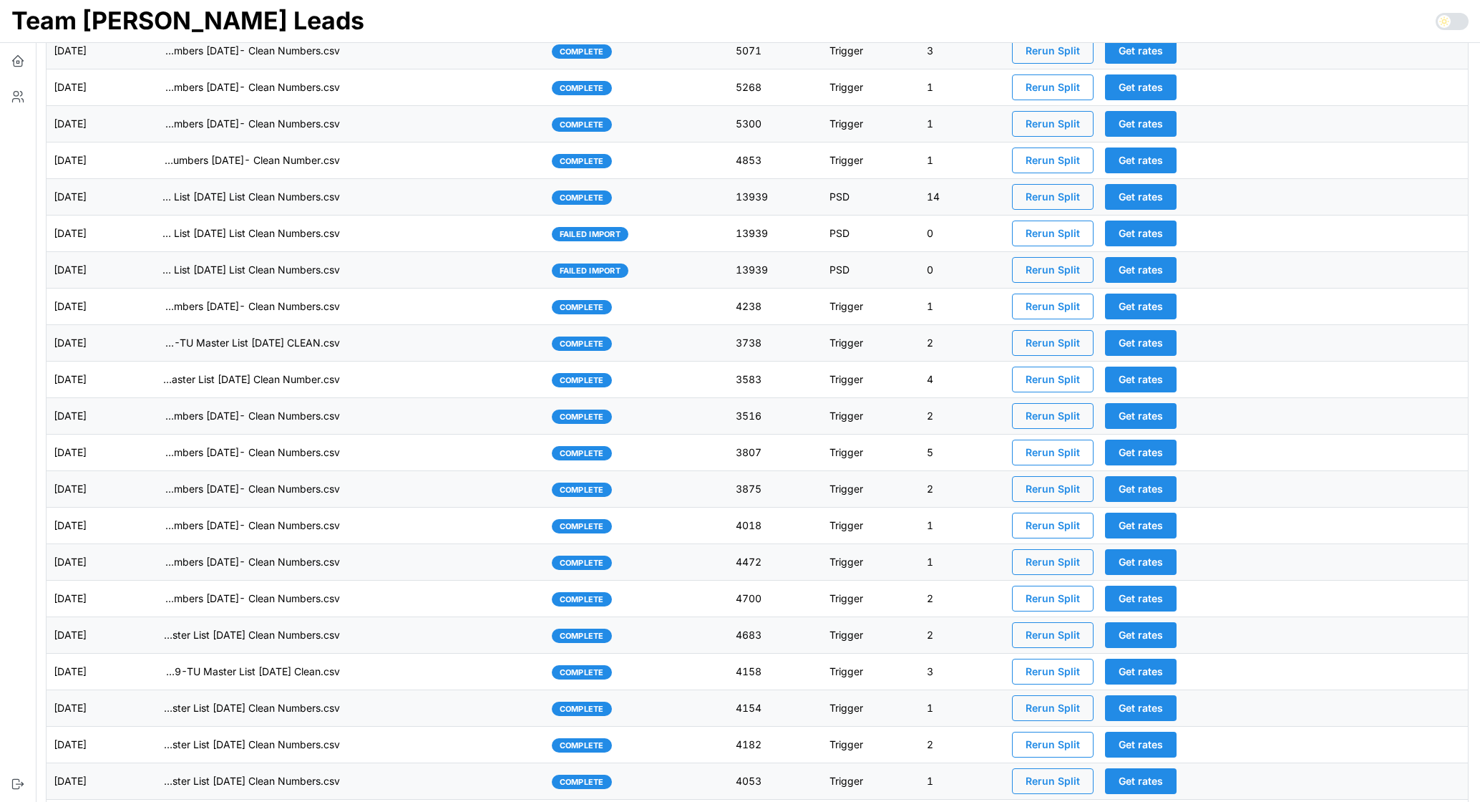
scroll to position [2017, 0]
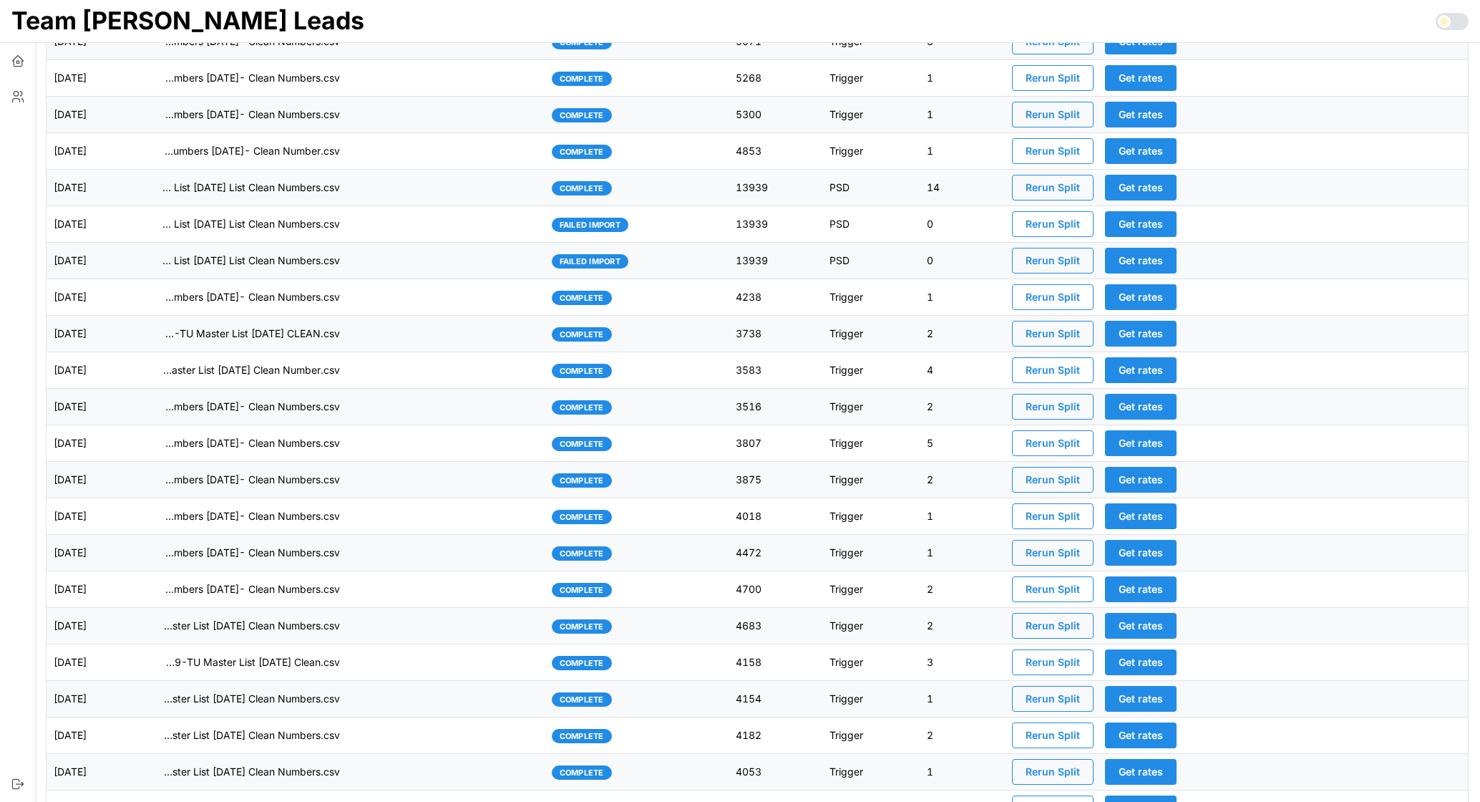
click at [467, 708] on td "imports/[PERSON_NAME]/1747922135314-TU Master List [DATE] Clean Numbers.csv" at bounding box center [349, 699] width 391 height 37
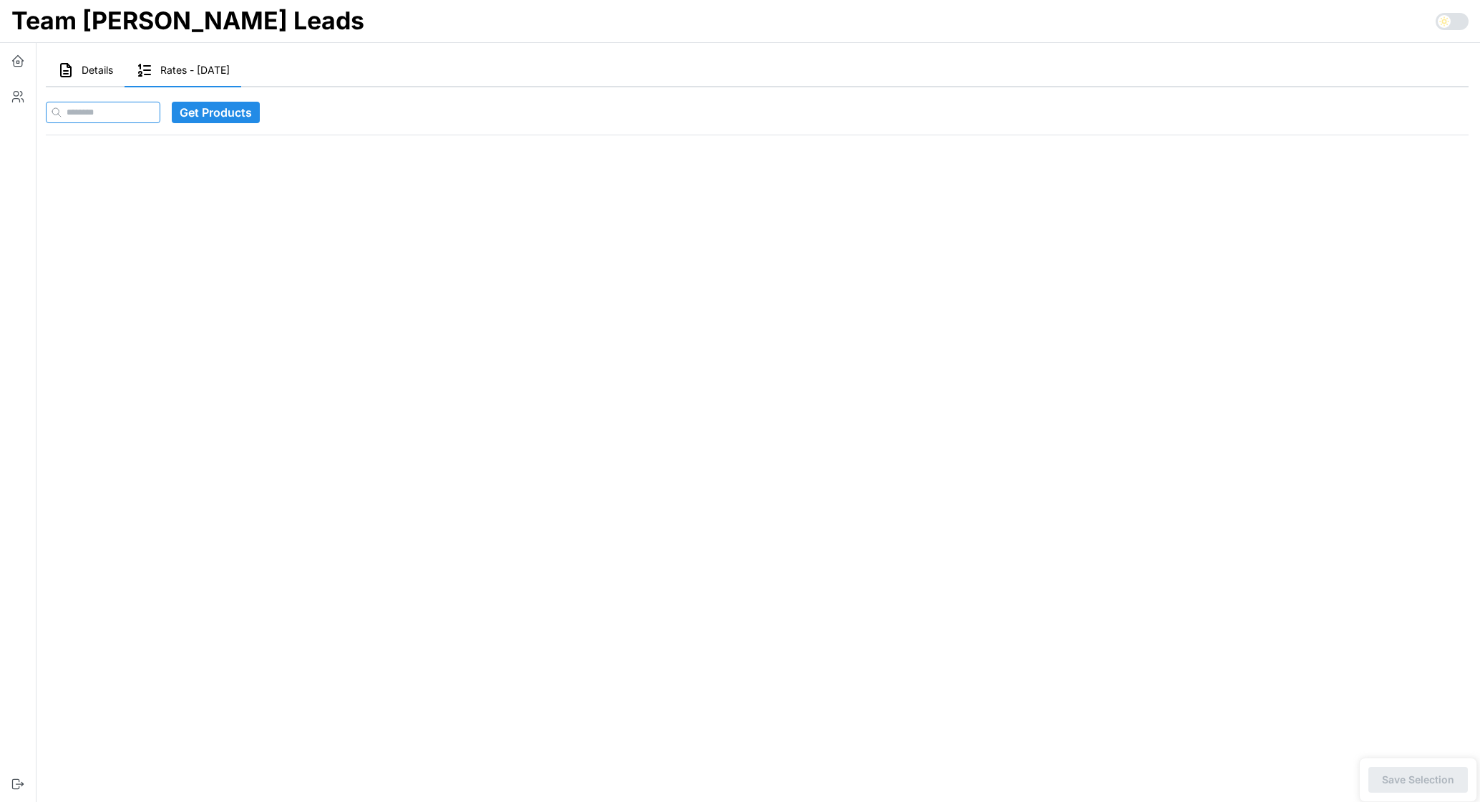
click at [112, 112] on input at bounding box center [103, 112] width 115 height 21
paste input "**********"
type input "**********"
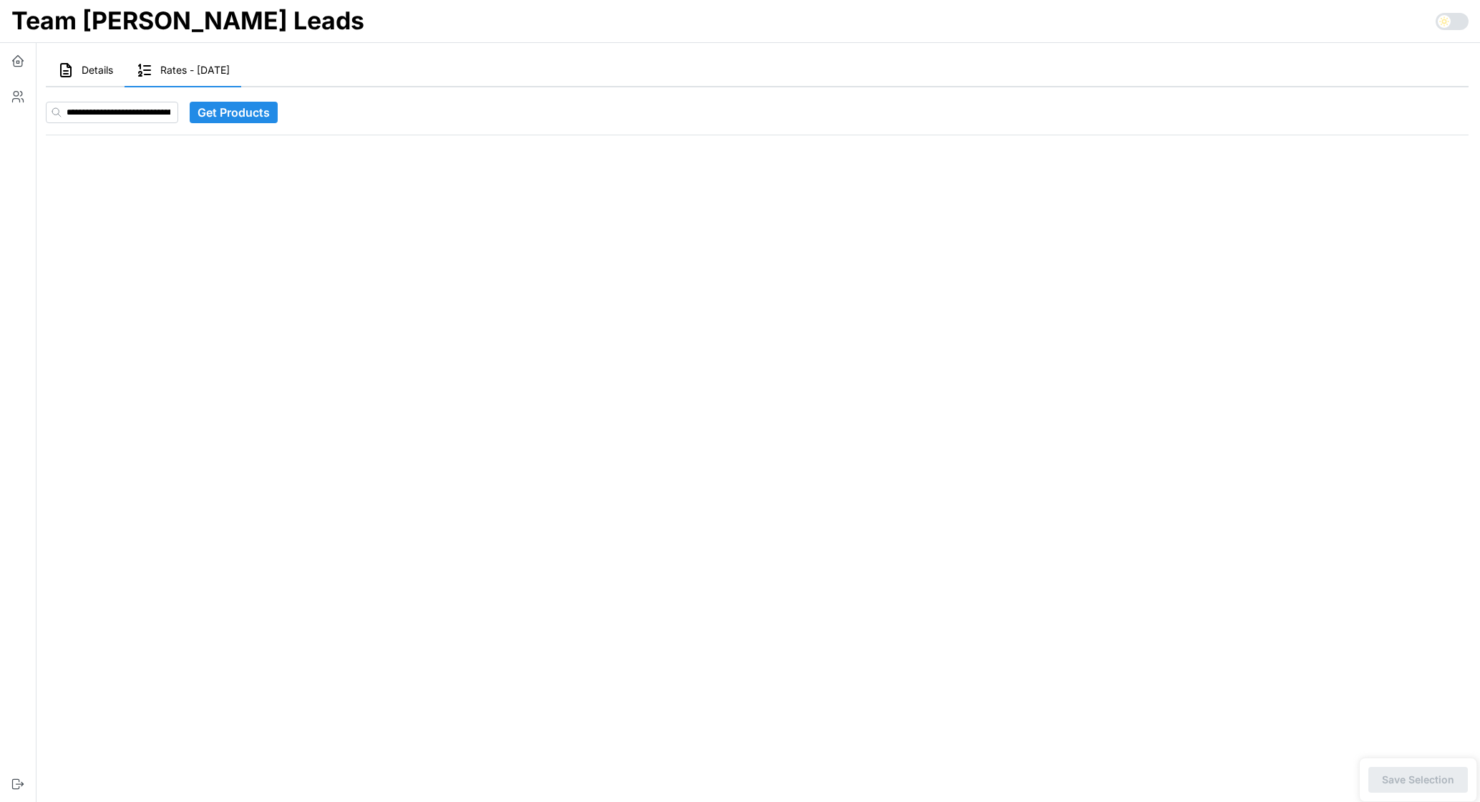
click at [258, 114] on span "Get Products" at bounding box center [234, 112] width 72 height 20
